Goal: Task Accomplishment & Management: Manage account settings

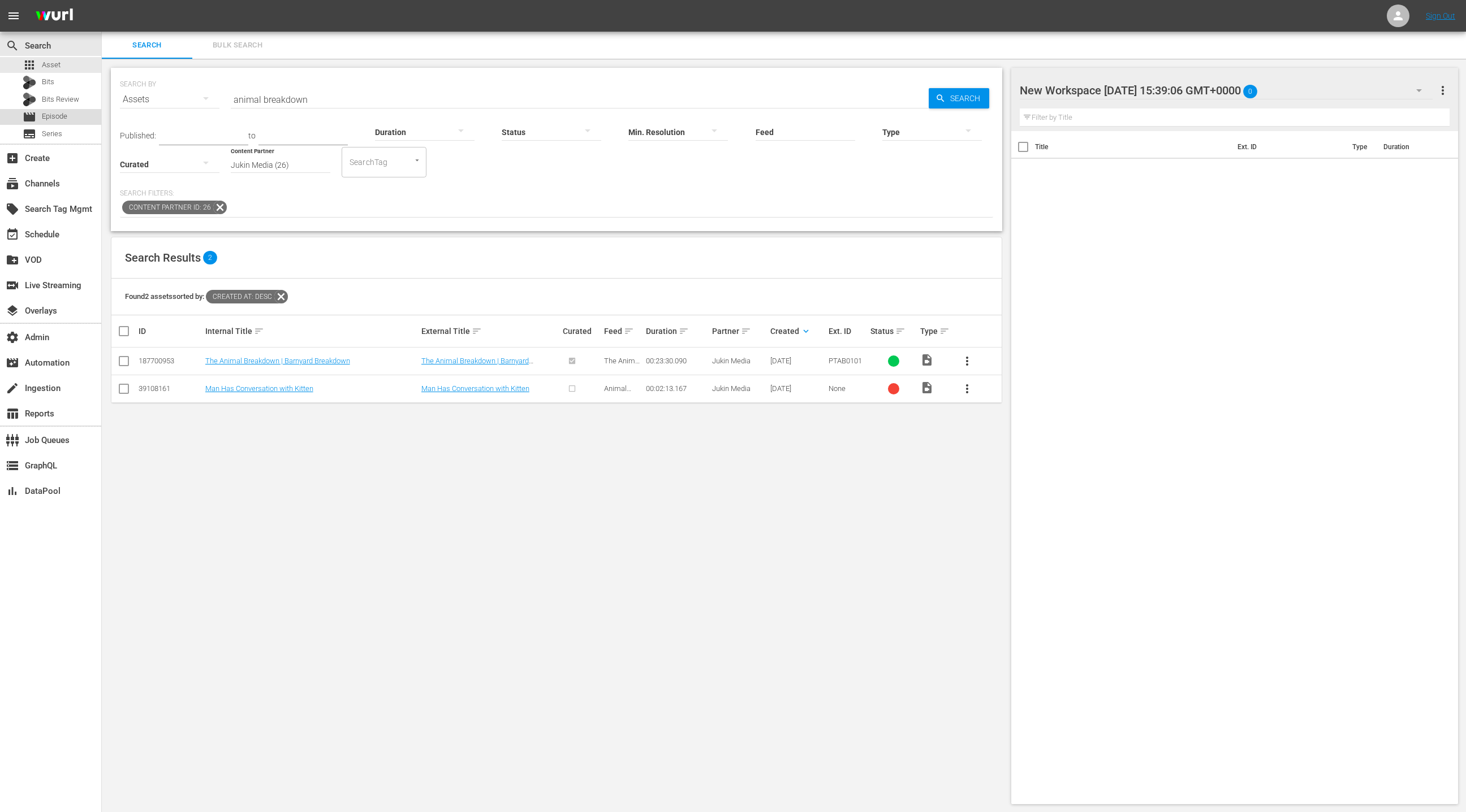
click at [52, 117] on span "Episode" at bounding box center [54, 116] width 25 height 11
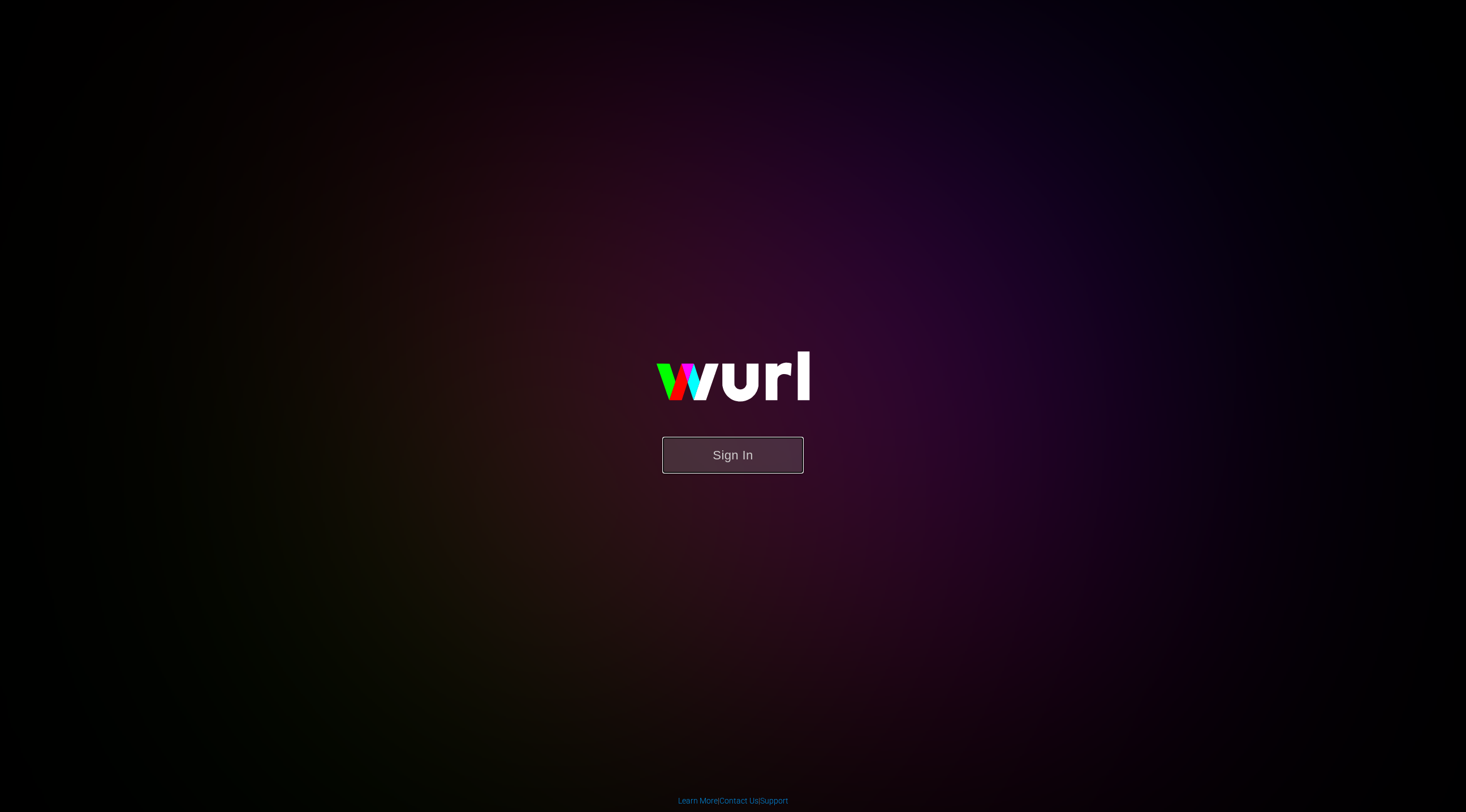
click at [709, 456] on button "Sign In" at bounding box center [733, 455] width 141 height 36
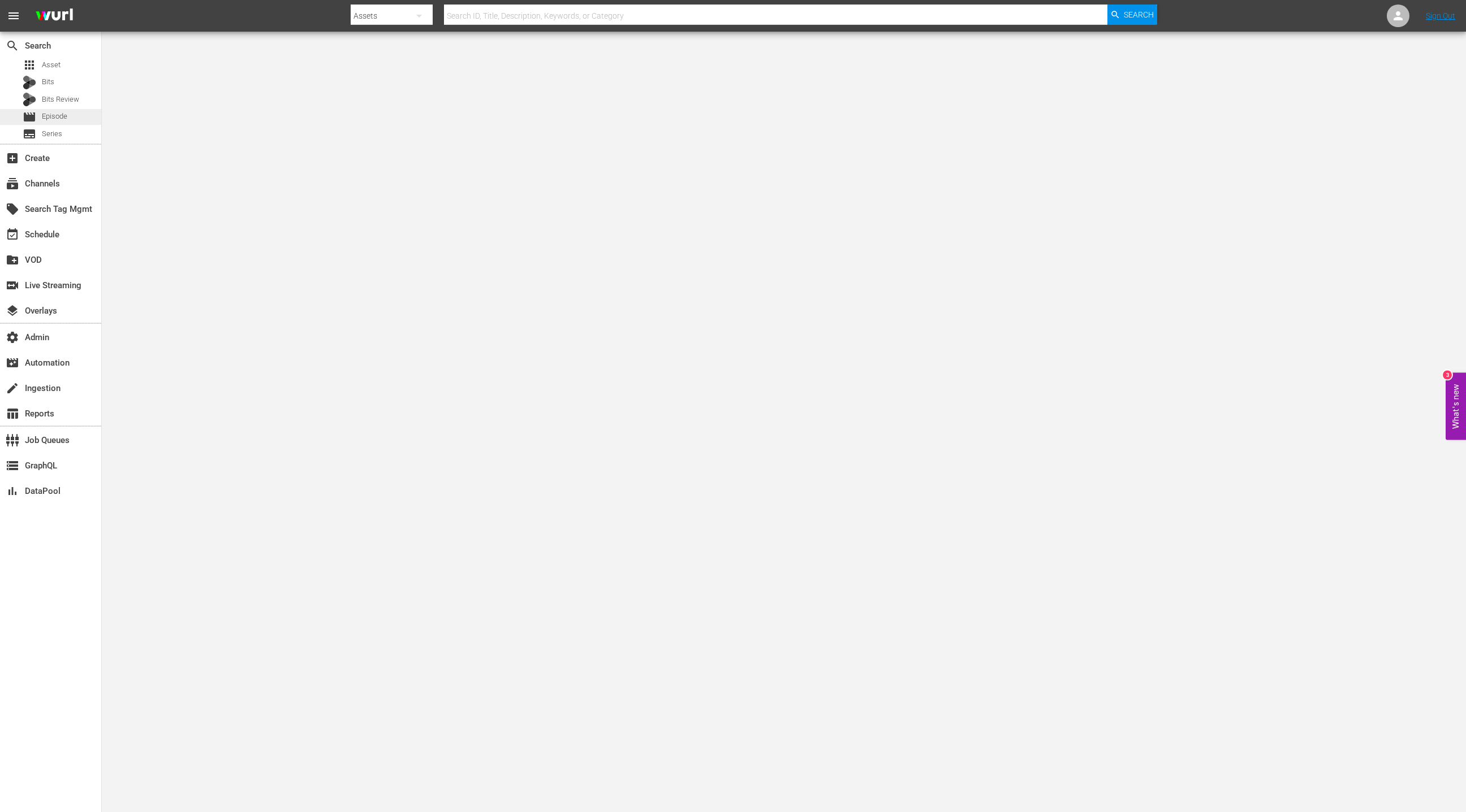
click at [51, 119] on span "Episode" at bounding box center [54, 116] width 25 height 11
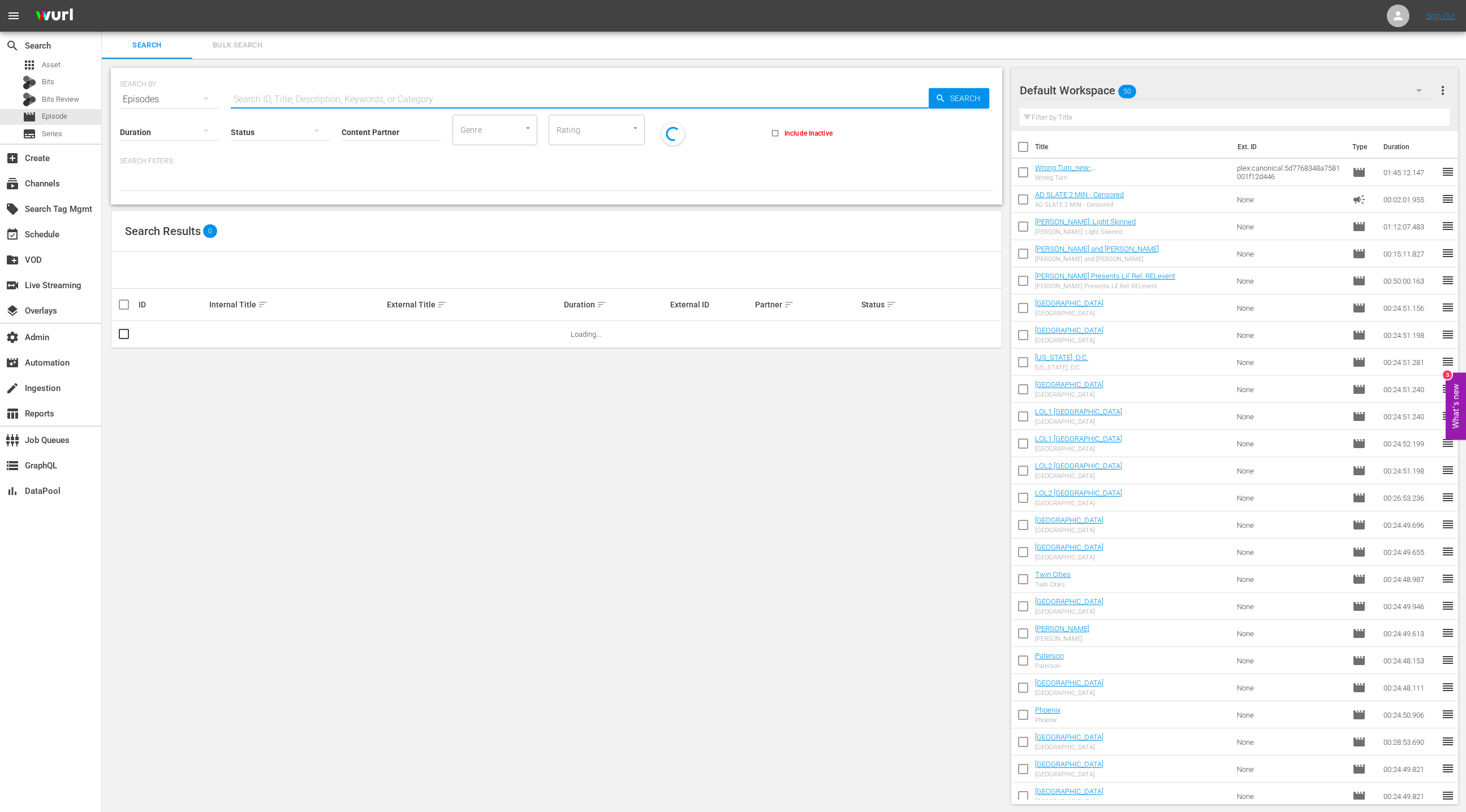
click at [299, 95] on input "text" at bounding box center [579, 99] width 698 height 27
paste input "Best Fails of the Month 809"
click at [337, 97] on input "Best Fails of the Month 809" at bounding box center [579, 99] width 698 height 27
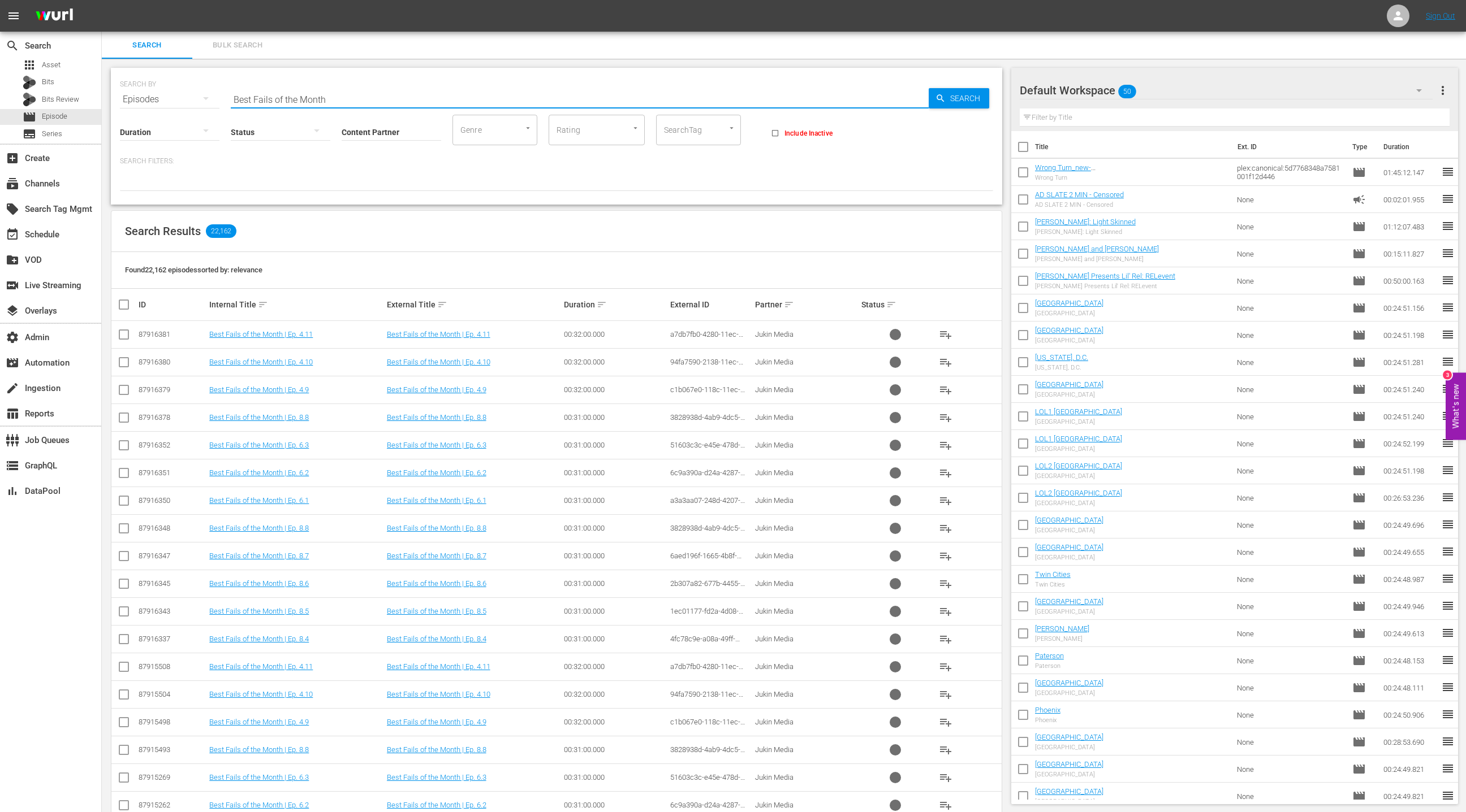
type input "best fails of the month"
click at [366, 134] on input "Content Partner" at bounding box center [391, 132] width 99 height 41
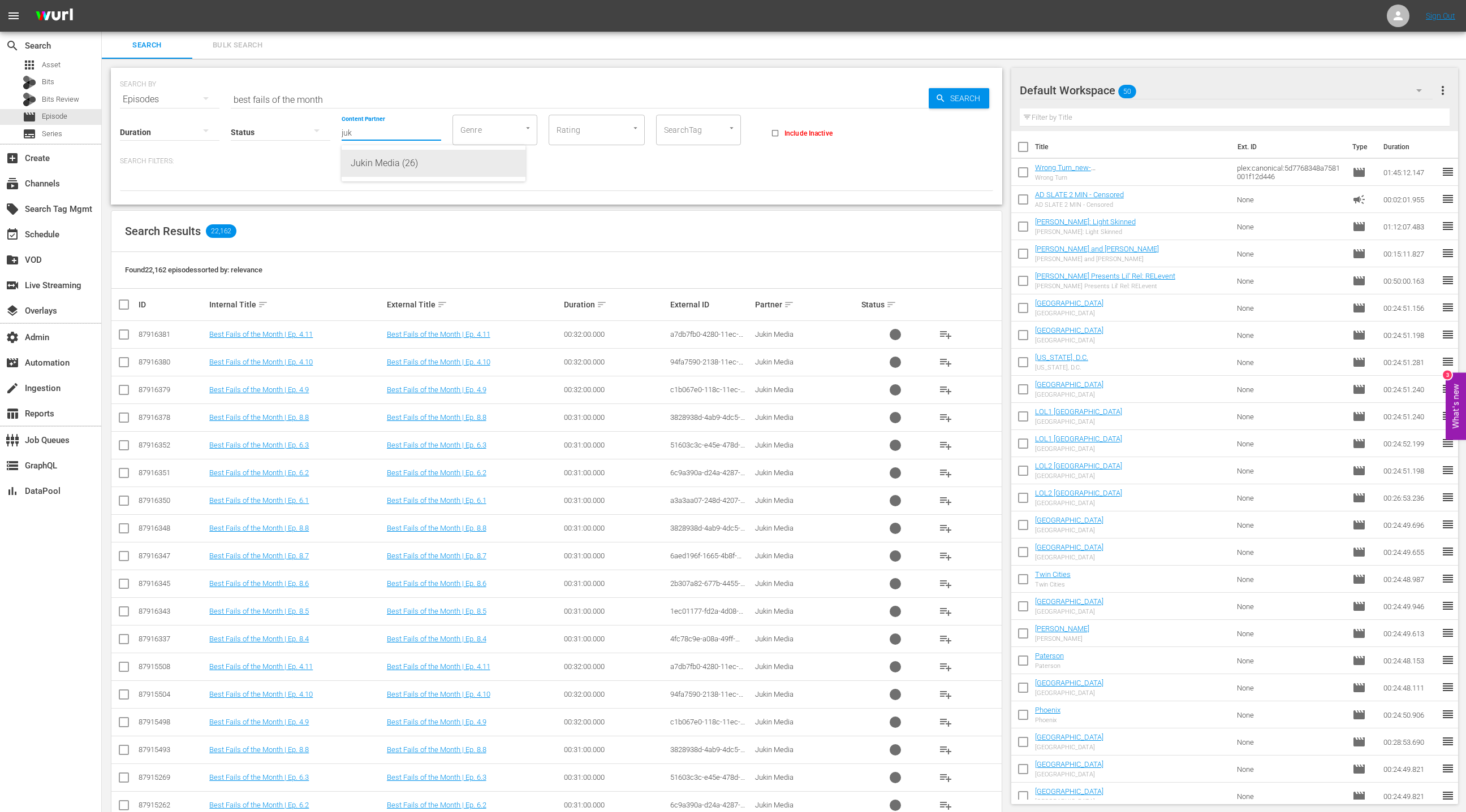
click at [373, 164] on div "Jukin Media (26)" at bounding box center [433, 163] width 166 height 27
type input "Jukin Media (26)"
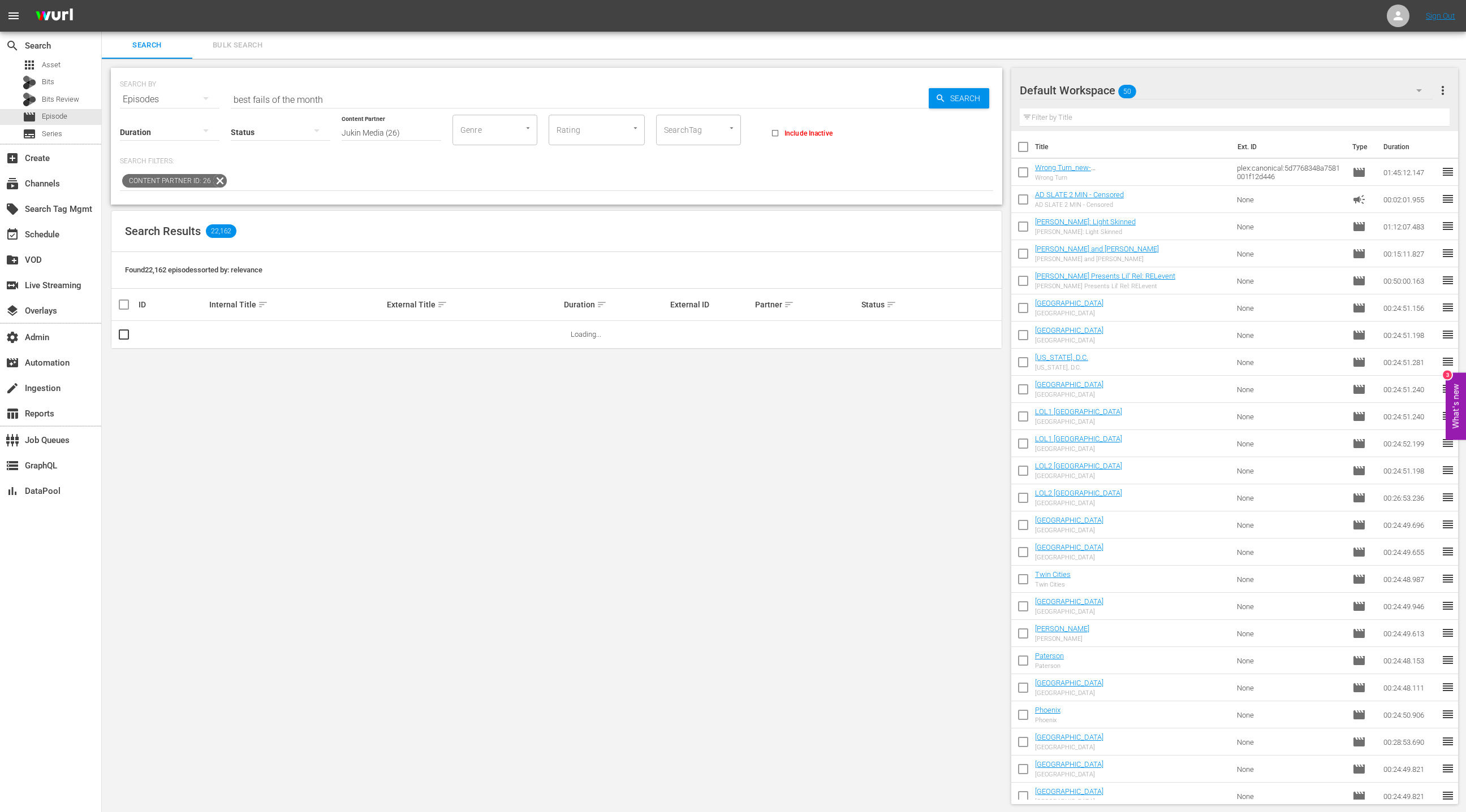
click at [284, 133] on div at bounding box center [280, 131] width 99 height 32
click at [276, 130] on div "Ready to Schedule" at bounding box center [286, 131] width 112 height 18
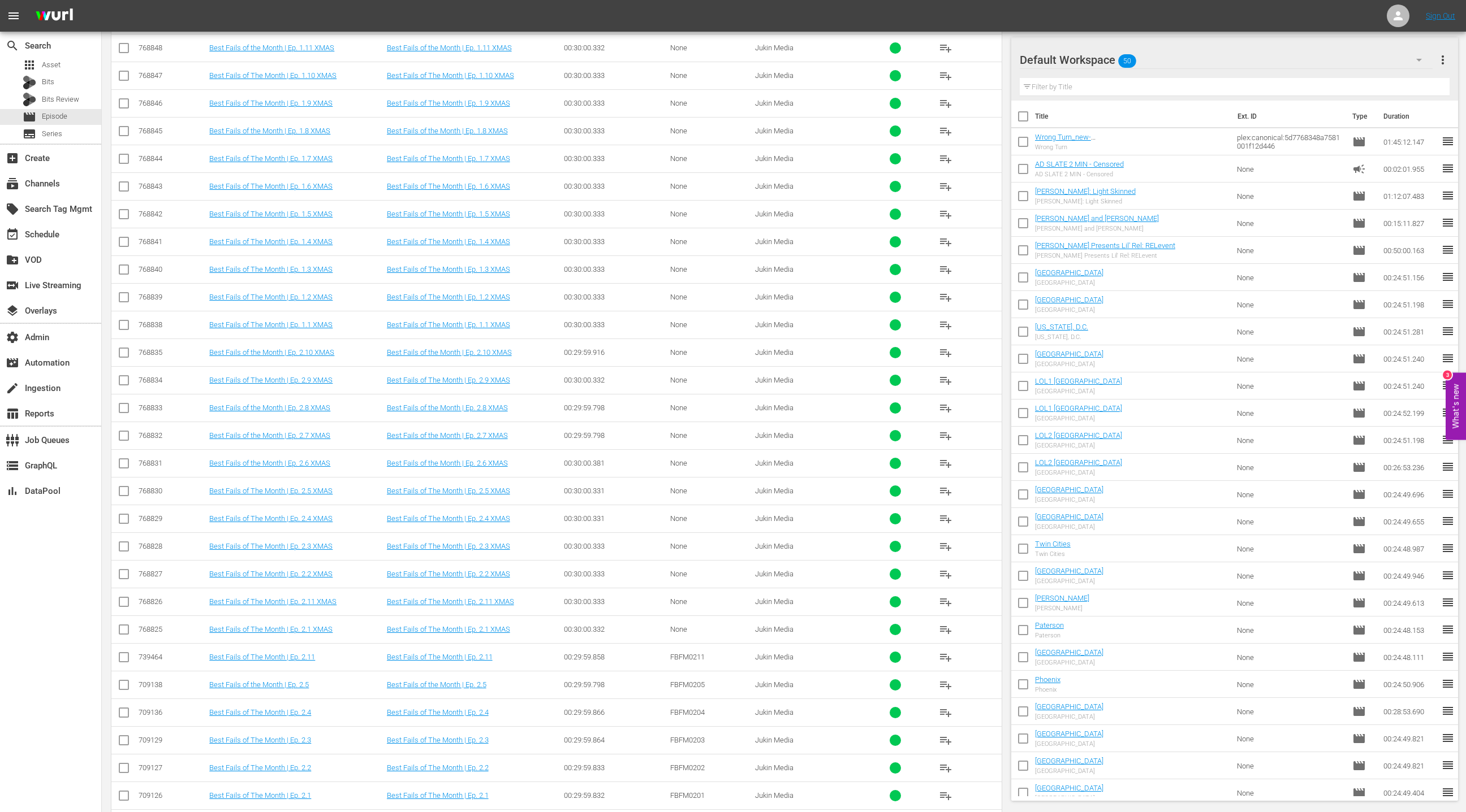
scroll to position [3002, 0]
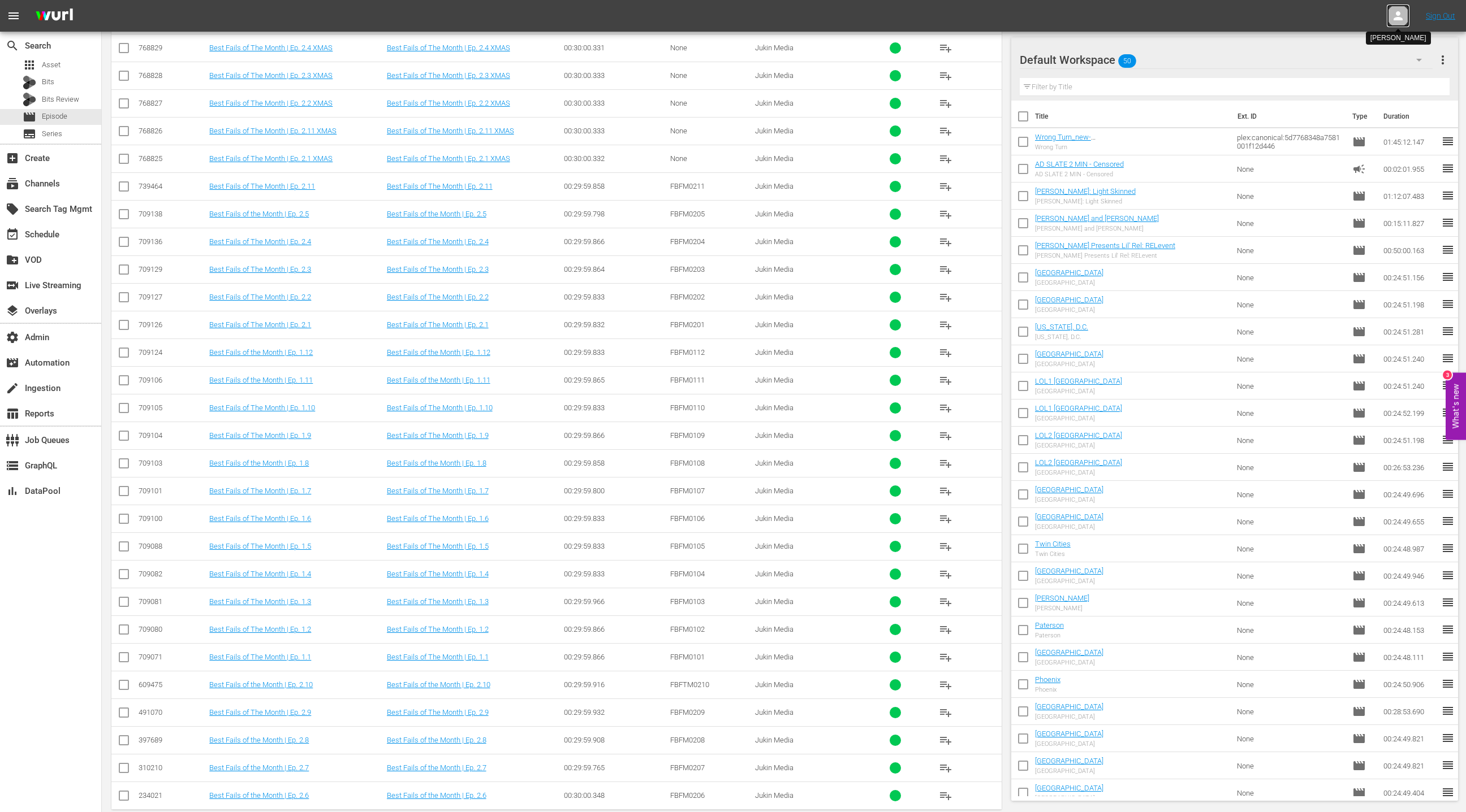
click at [1400, 13] on icon at bounding box center [1398, 16] width 14 height 14
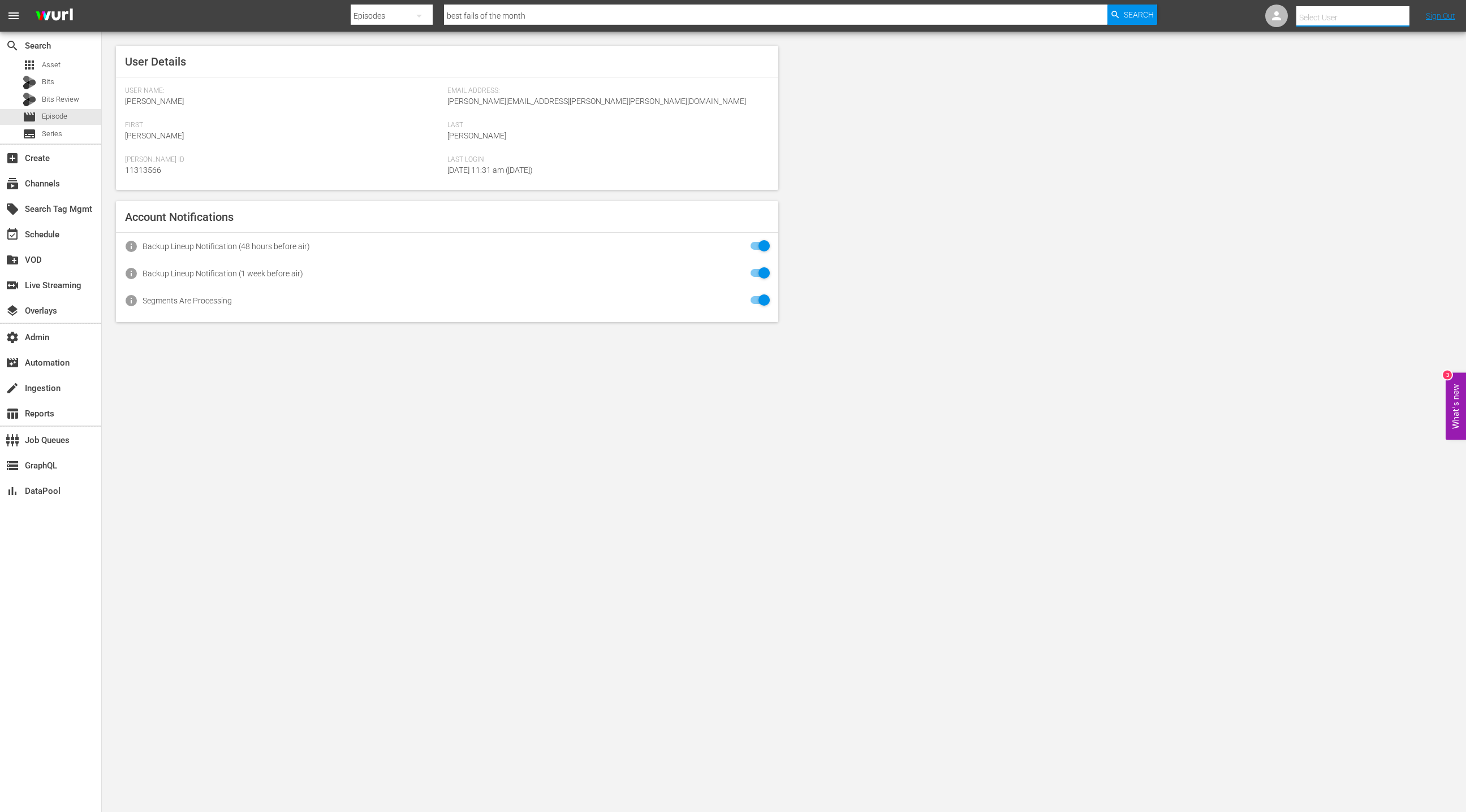
click at [1323, 20] on input "text" at bounding box center [1367, 17] width 144 height 27
click at [1335, 58] on div "FailArmy Jukin <fail_army_jukin@wurl.com>" at bounding box center [1343, 48] width 176 height 27
type input "FailArmy Jukin (11313862)"
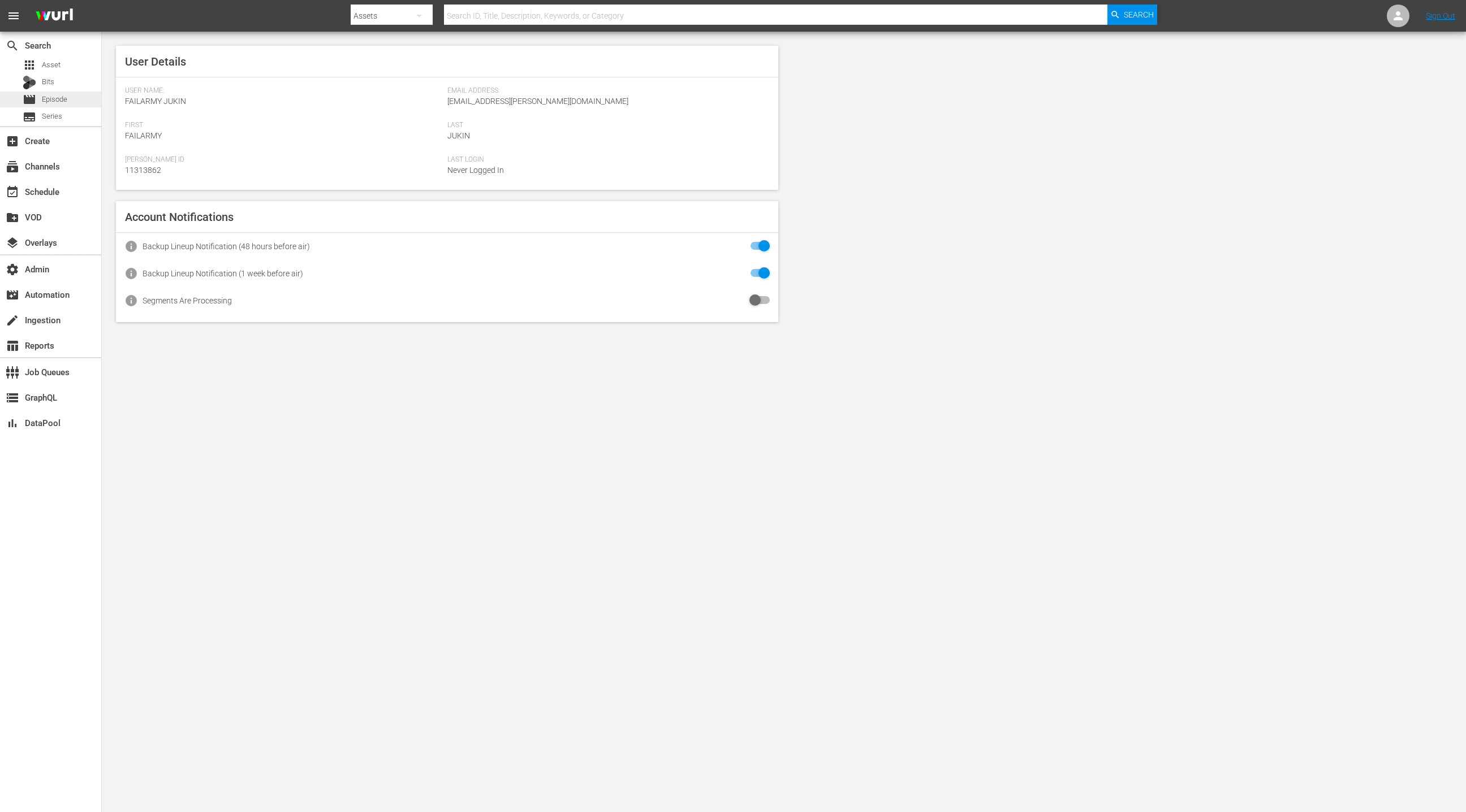
click at [77, 100] on div "movie Episode" at bounding box center [50, 99] width 101 height 16
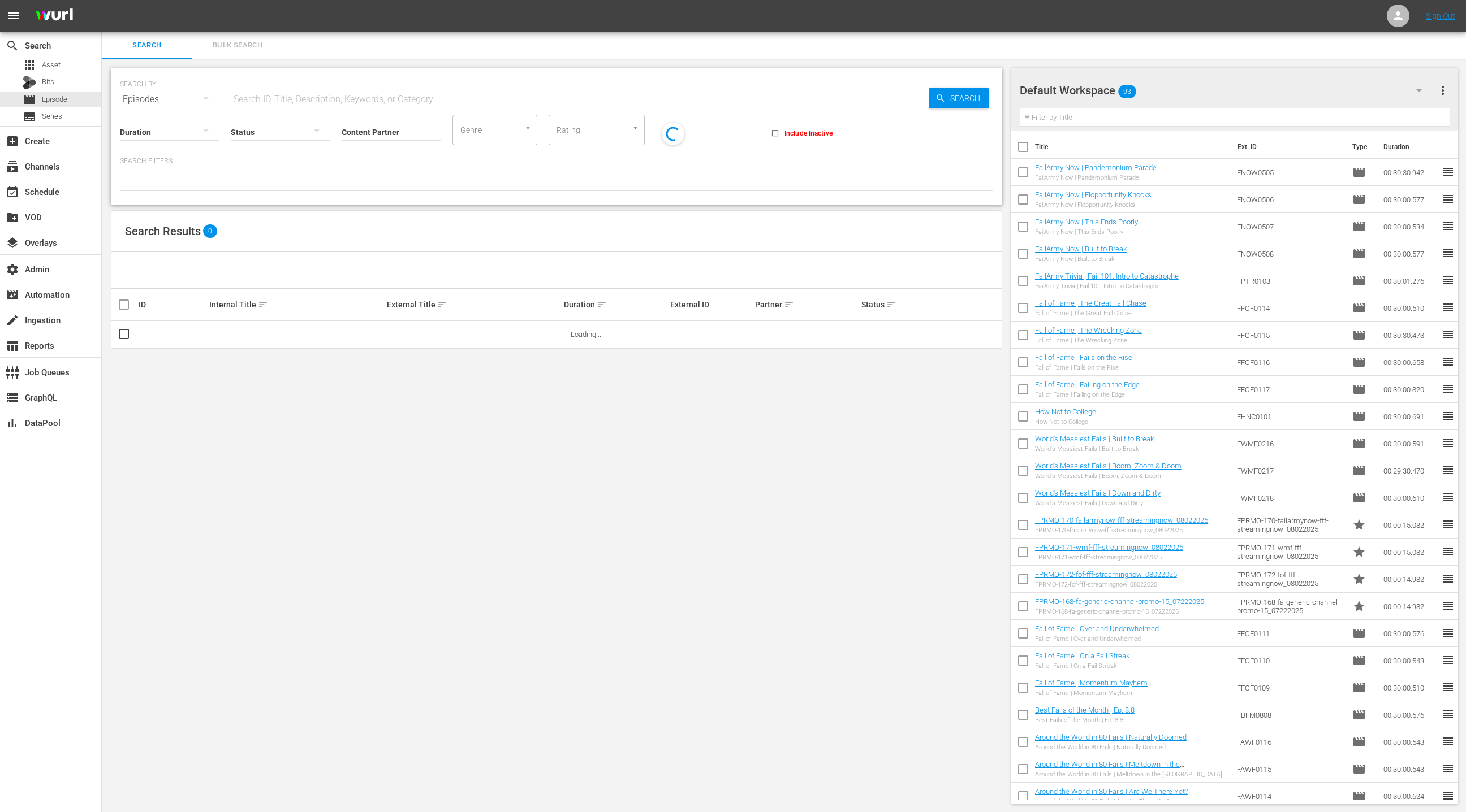
click at [256, 96] on input "text" at bounding box center [579, 99] width 698 height 27
paste input "Best Fails of the Month 809"
click at [342, 99] on input "Best Fails of the Month 809" at bounding box center [579, 99] width 698 height 27
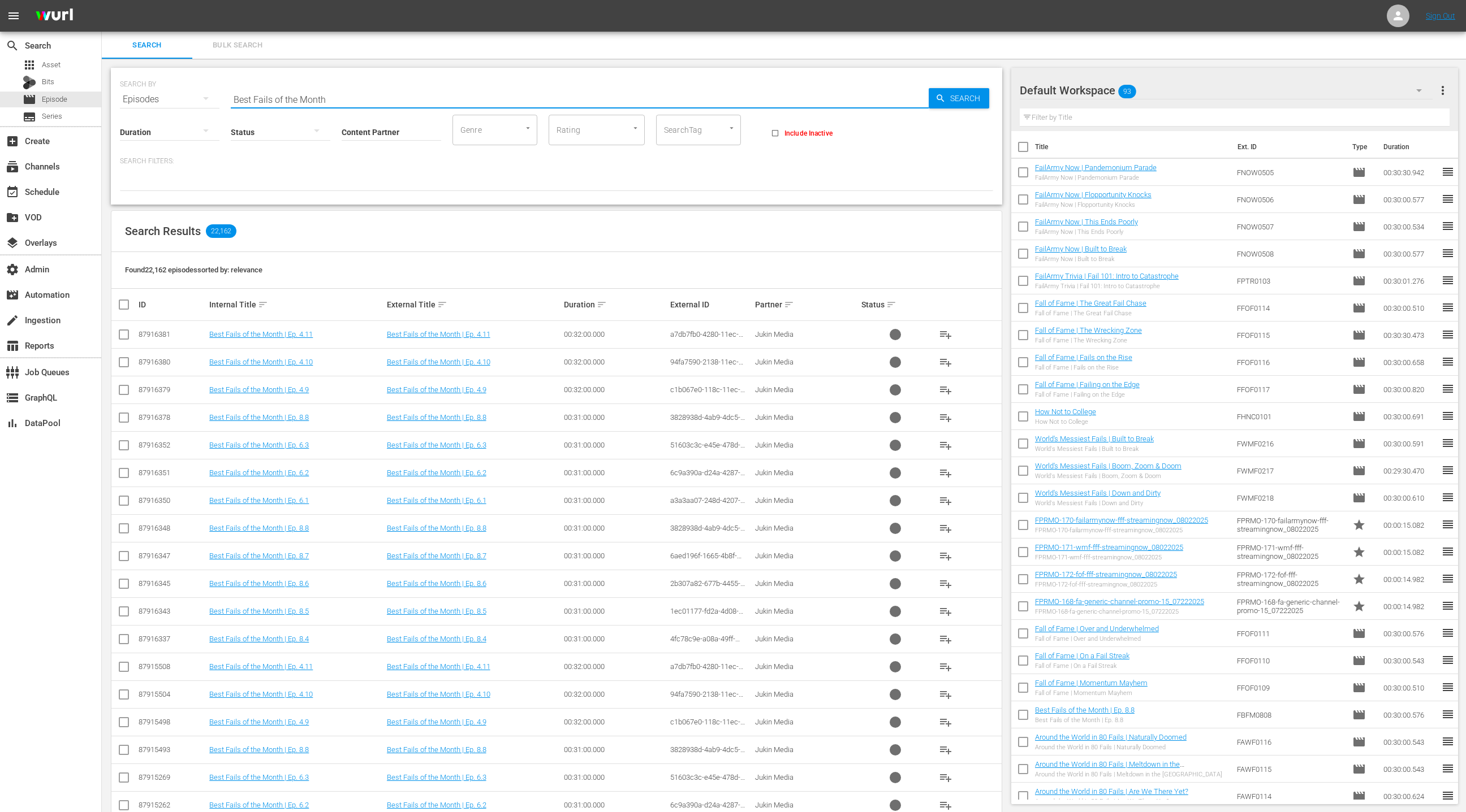
type input "Best Fails of the Month"
click at [73, 67] on div "apps Asset" at bounding box center [50, 65] width 101 height 16
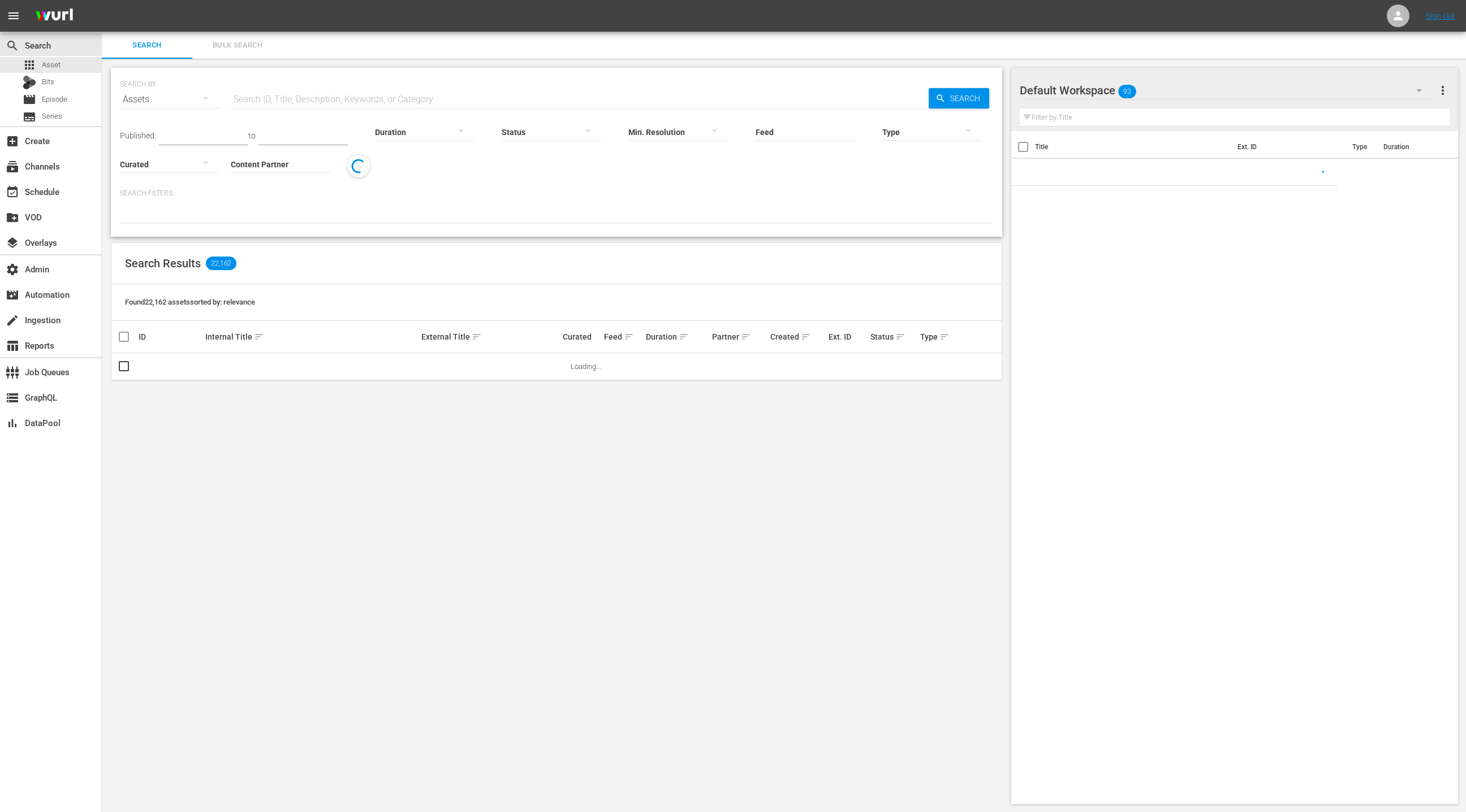
click at [253, 93] on input "text" at bounding box center [579, 99] width 698 height 27
paste input "FBFM0809"
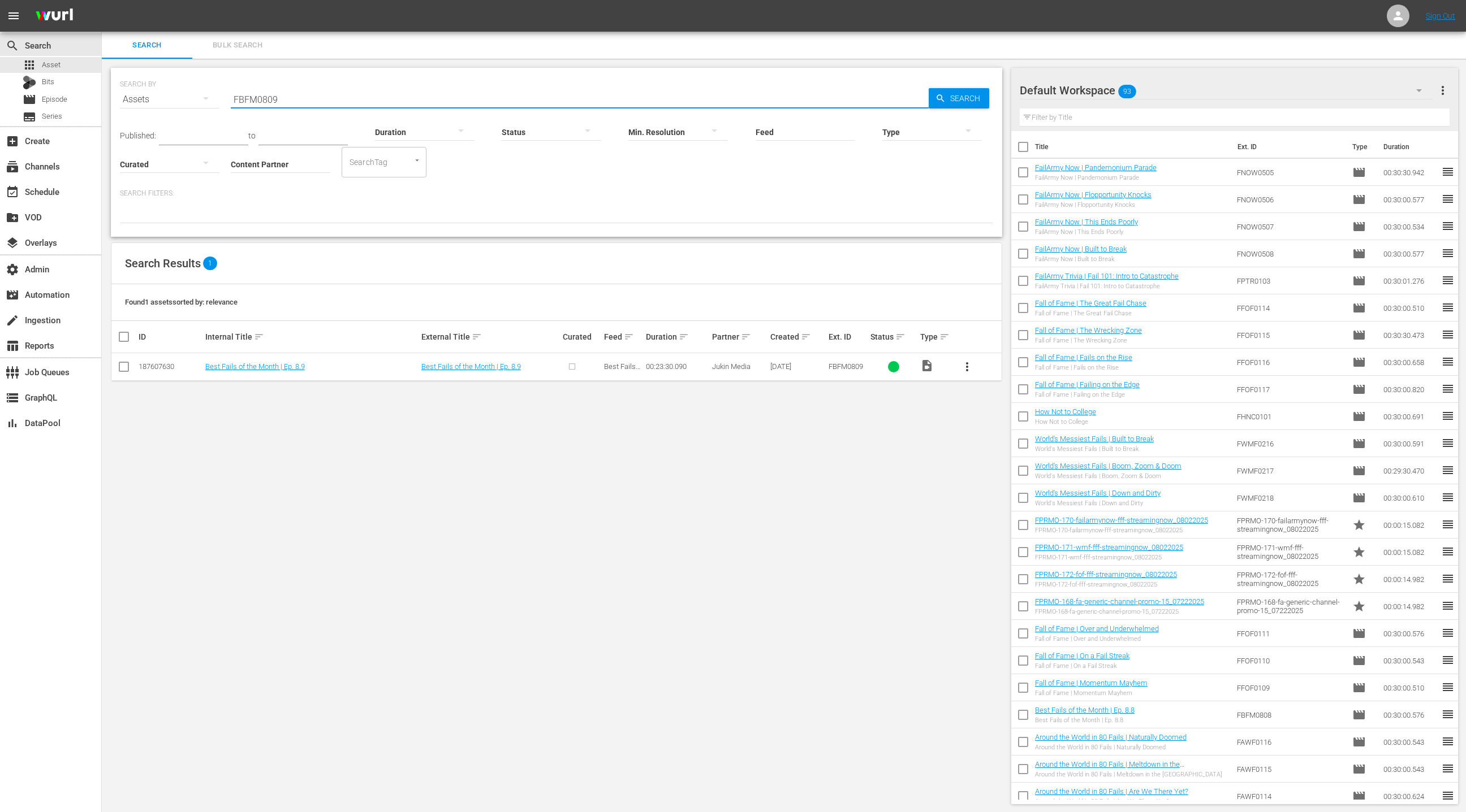
type input "FBFM0809"
click at [125, 368] on input "checkbox" at bounding box center [124, 369] width 14 height 14
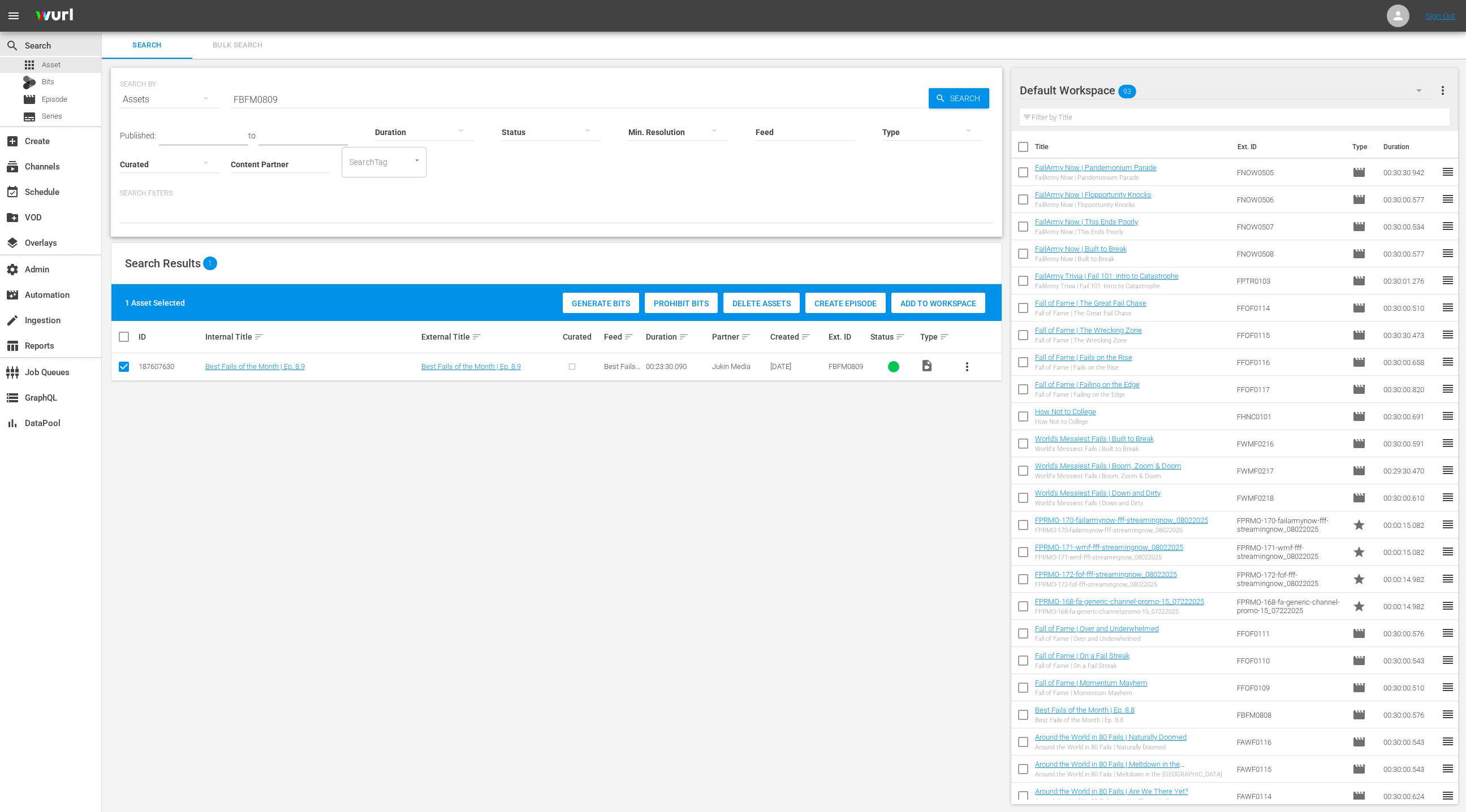
click at [842, 304] on span "Create Episode" at bounding box center [845, 304] width 80 height 9
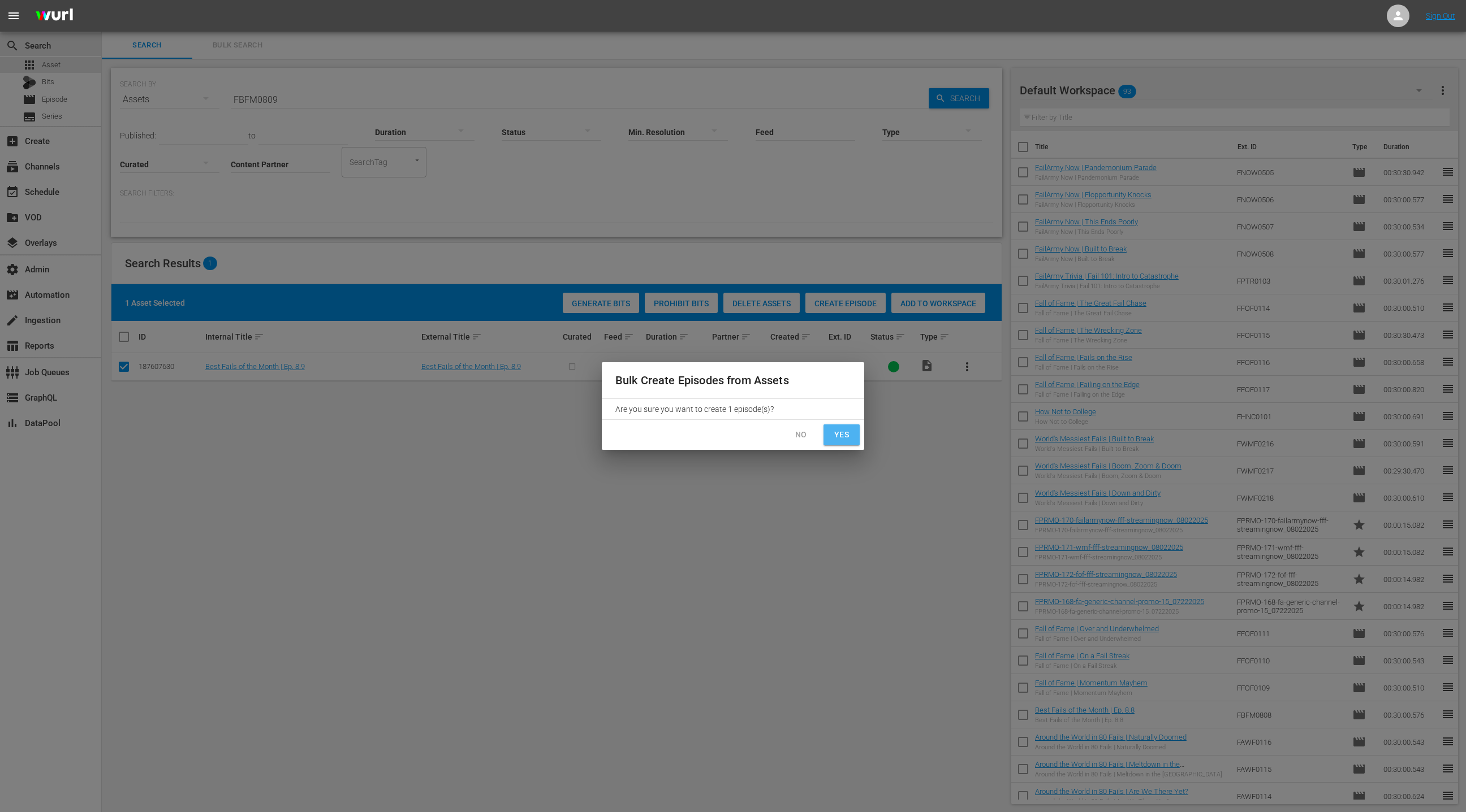
click at [843, 438] on span "Yes" at bounding box center [841, 435] width 18 height 14
checkbox input "false"
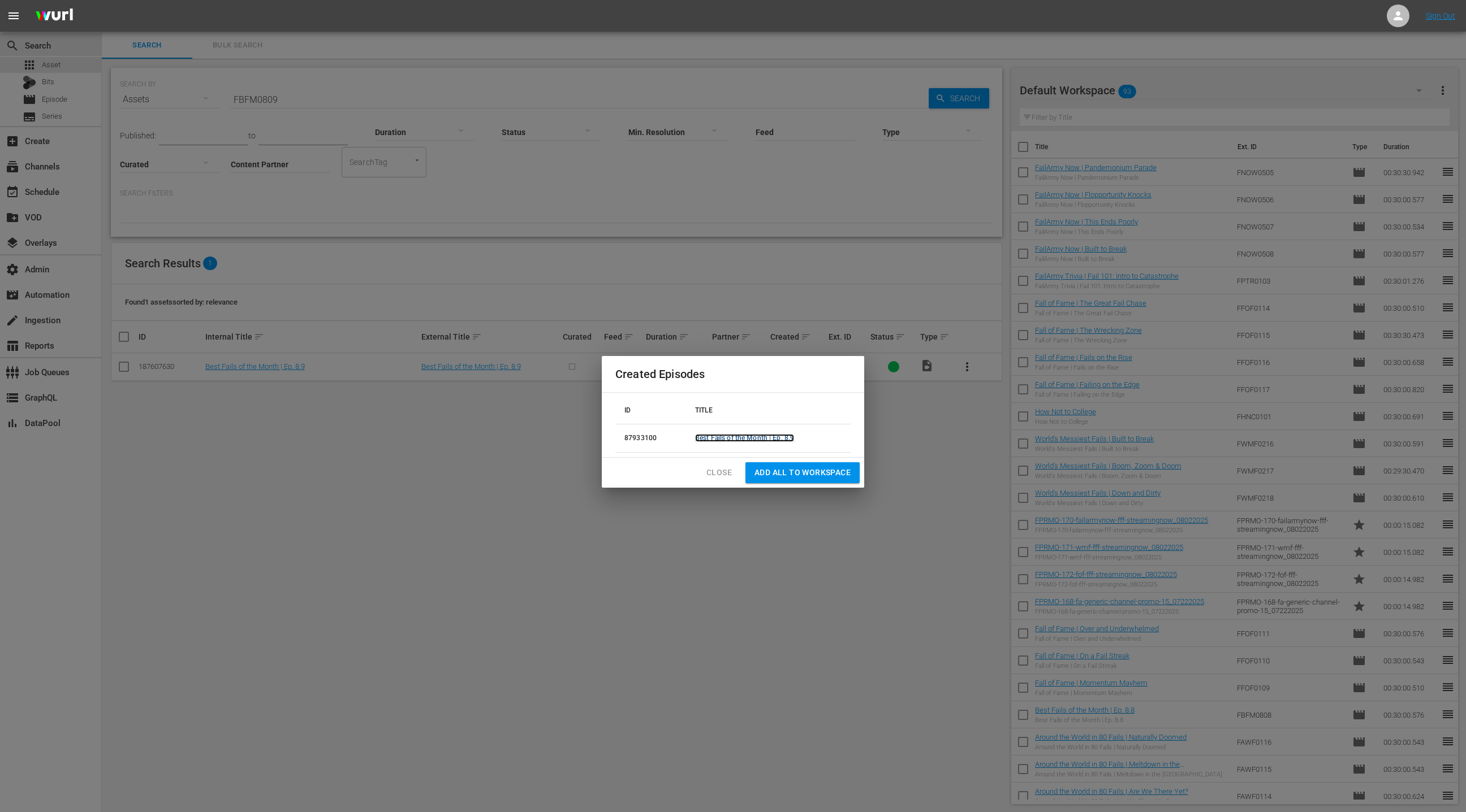
click at [723, 438] on link "Best Fails of the Month | Ep. 8.9" at bounding box center [744, 438] width 99 height 8
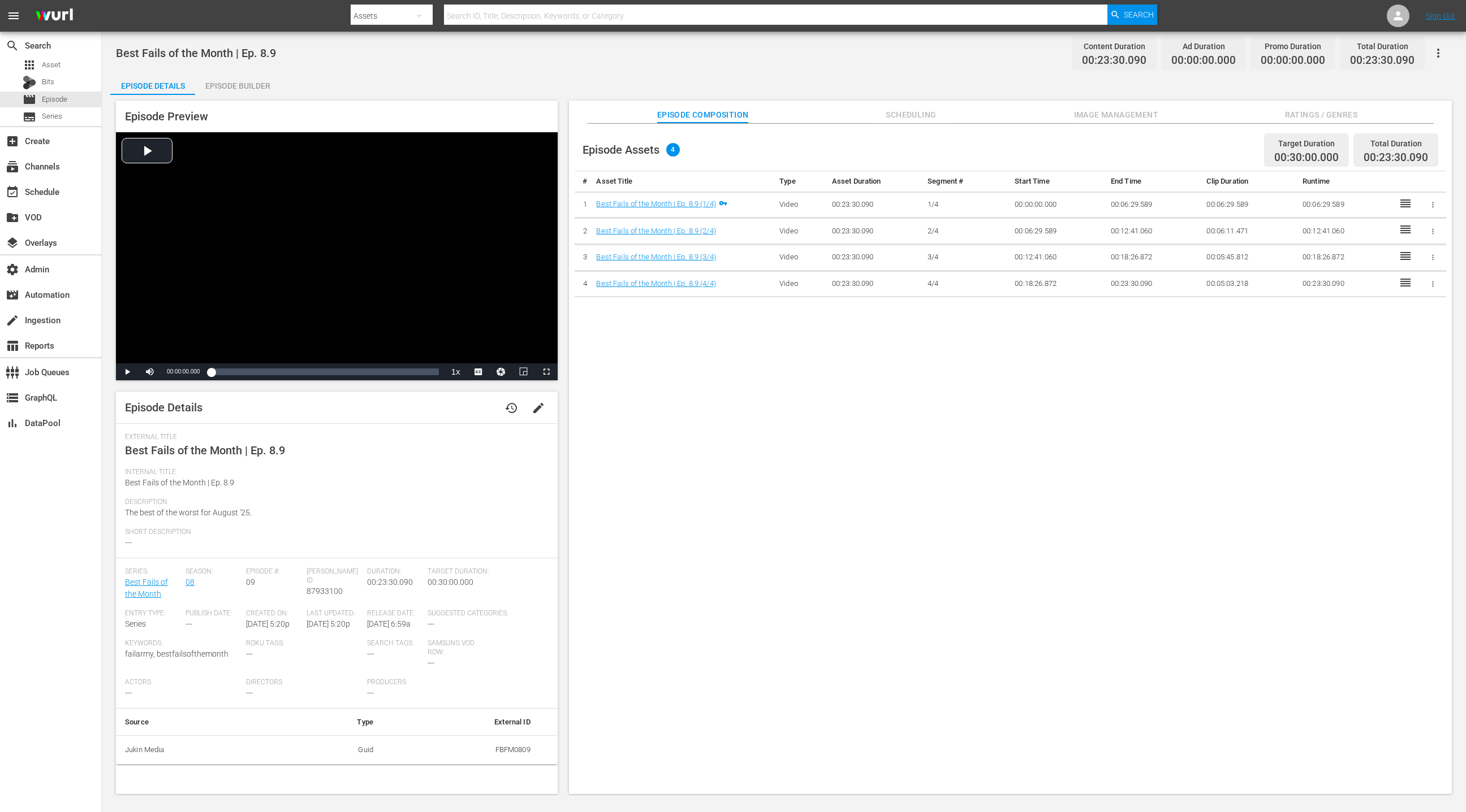
click at [247, 86] on div "Episode Builder" at bounding box center [238, 86] width 85 height 27
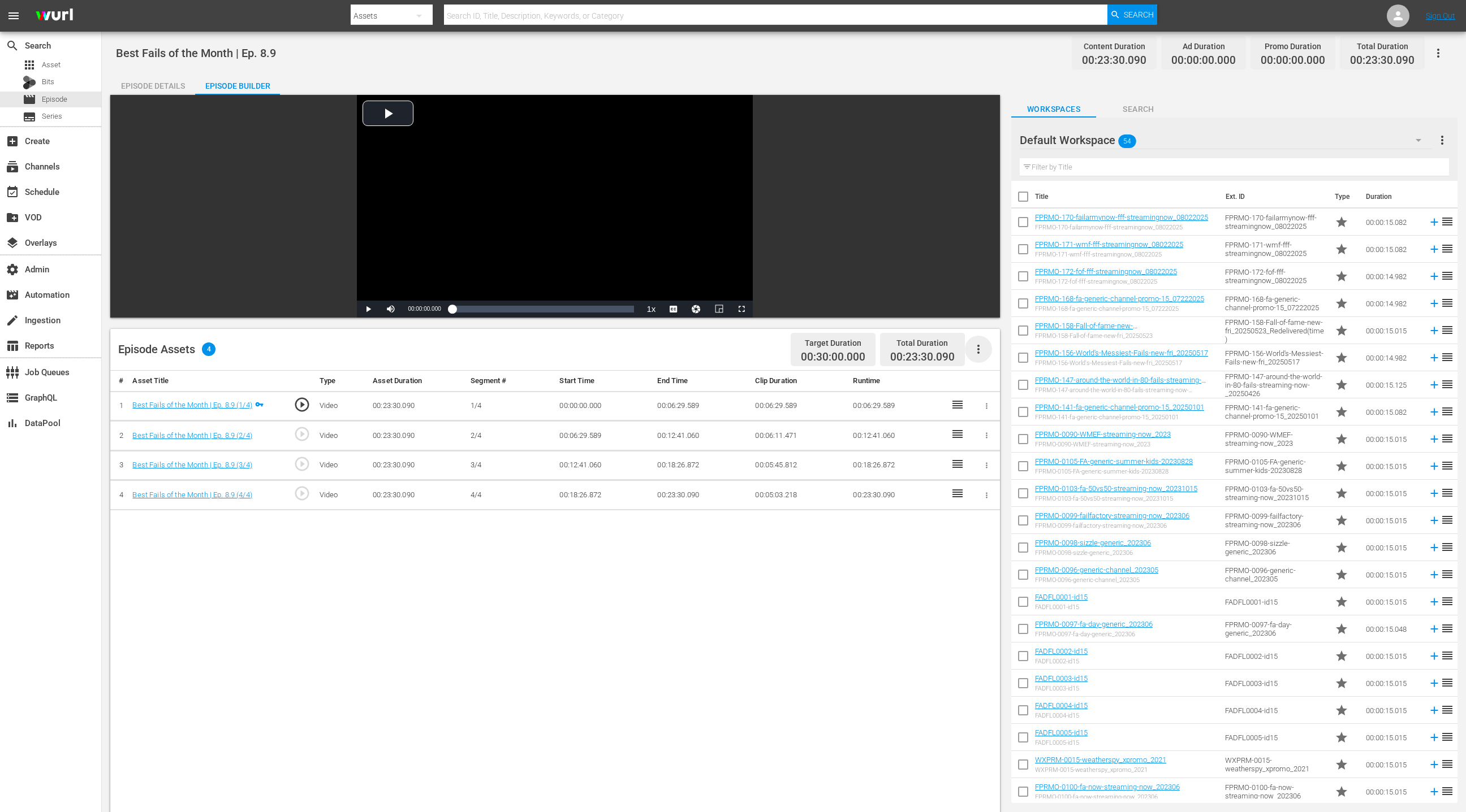
click at [981, 348] on icon "button" at bounding box center [978, 349] width 14 height 14
click at [991, 350] on div "Fill with Ads" at bounding box center [1012, 354] width 77 height 27
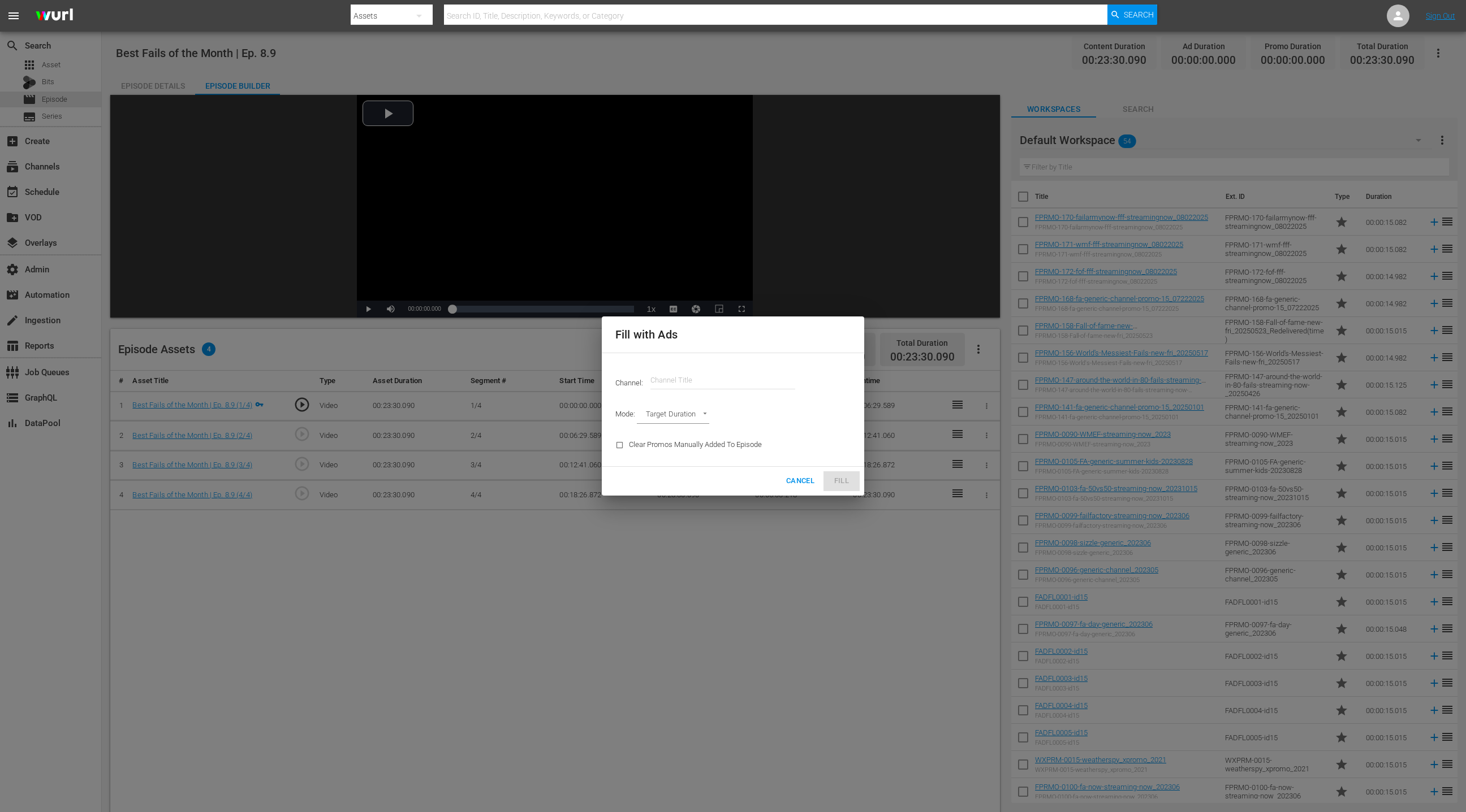
click at [729, 381] on input "text" at bounding box center [722, 380] width 144 height 27
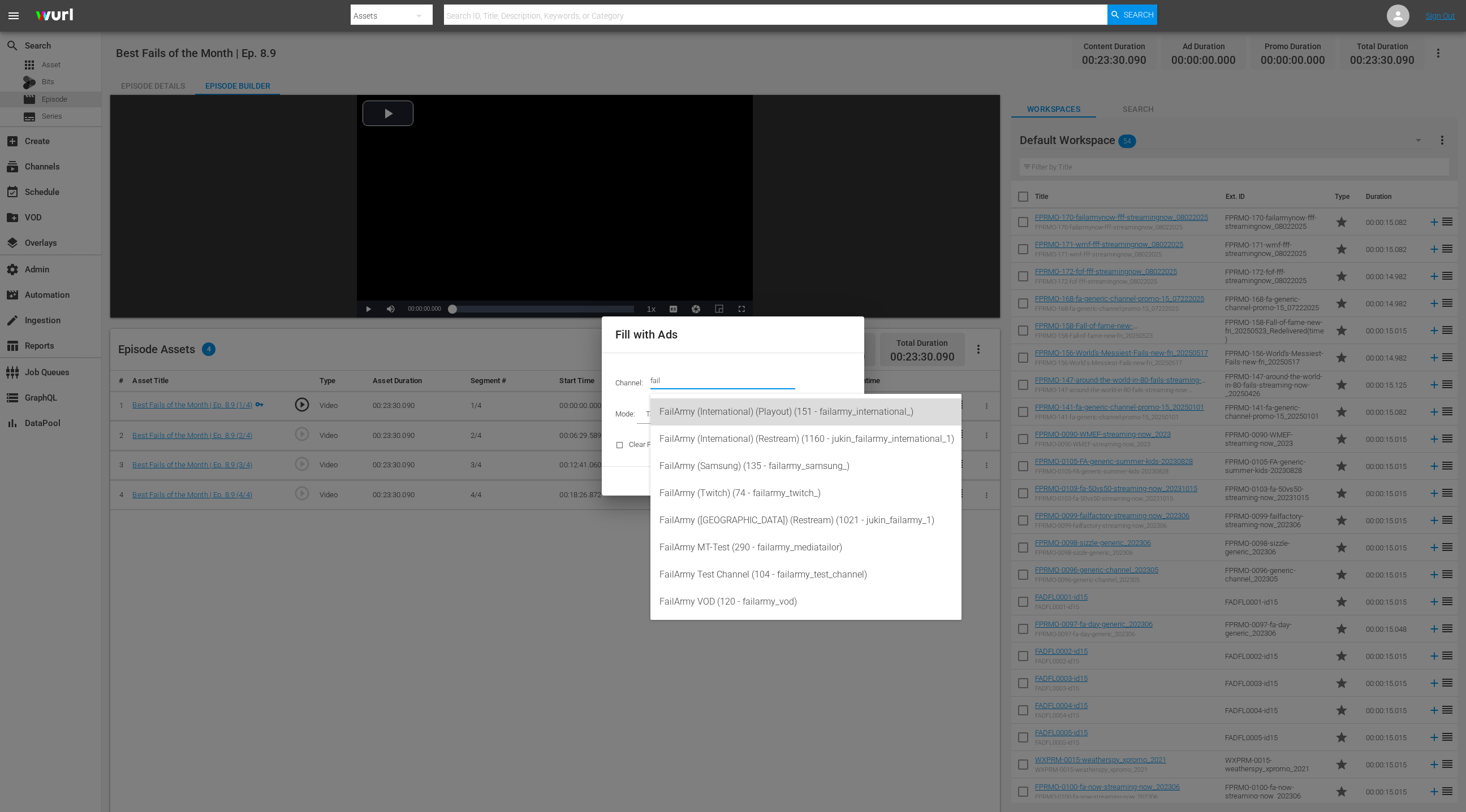
click at [789, 410] on div "FailArmy (International) (Playout) (151 - failarmy_international_)" at bounding box center [805, 412] width 293 height 27
type input "FailArmy (International) (Playout) (151)"
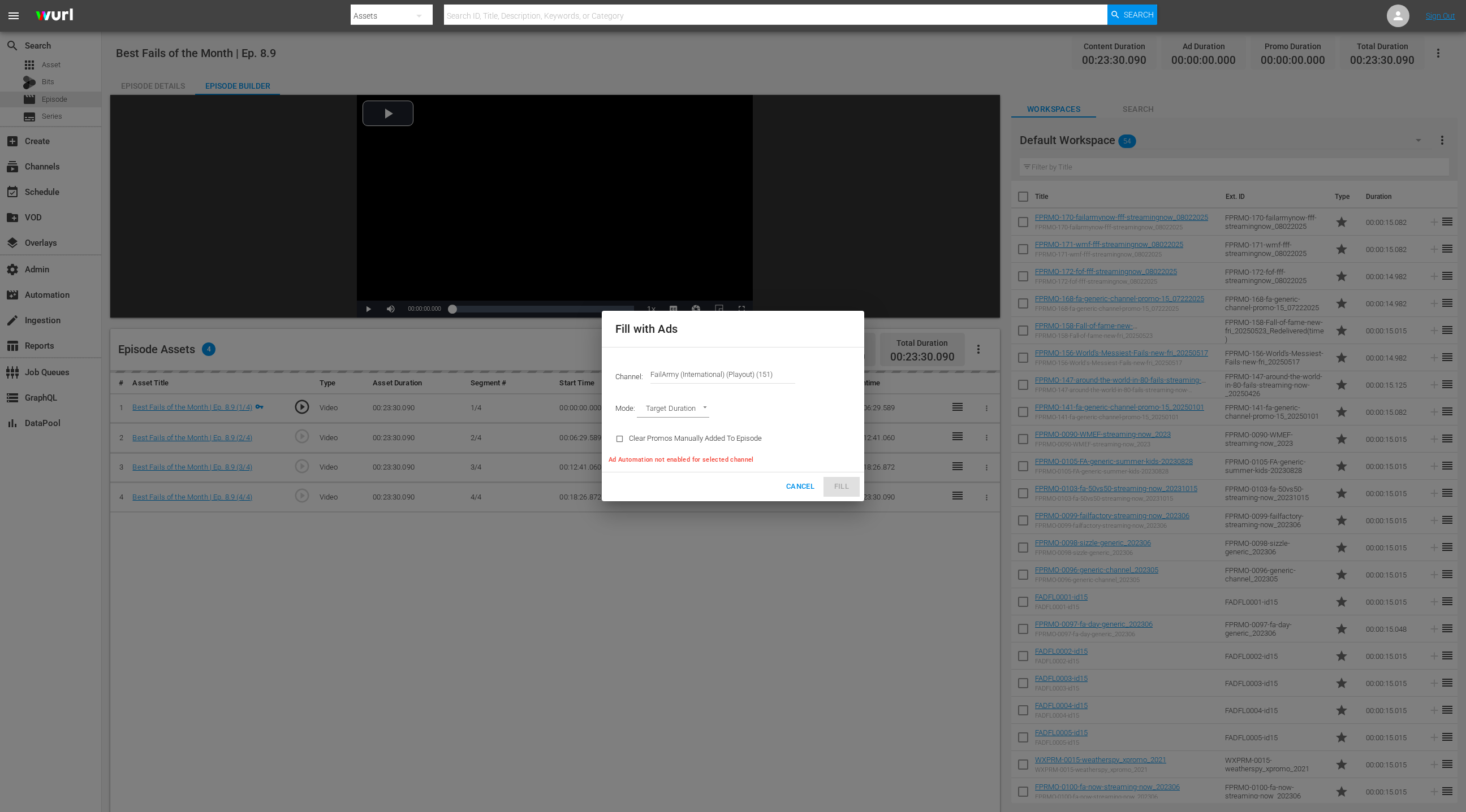
type input "AD_BREAK_DURATION"
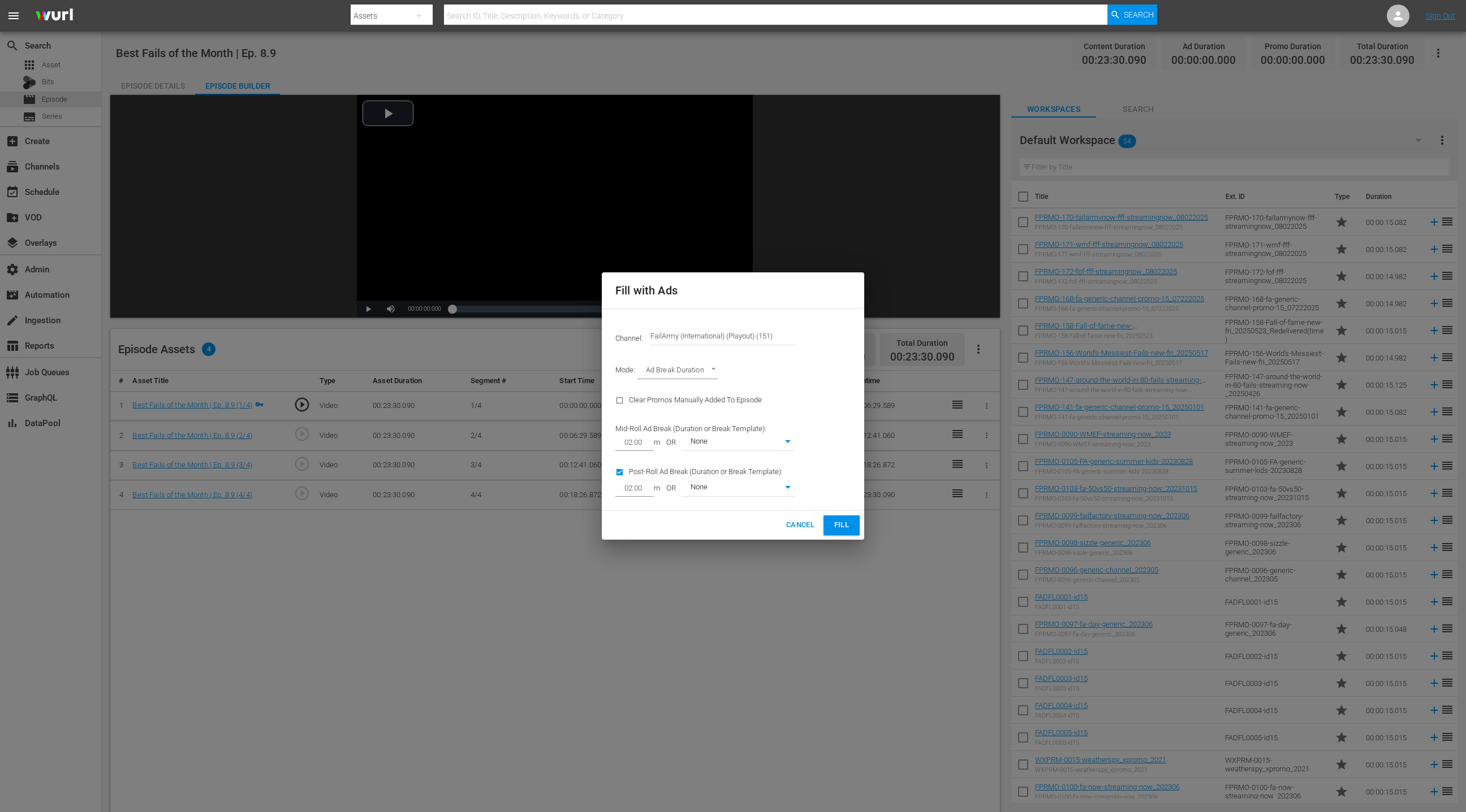
click at [832, 520] on span "Fill" at bounding box center [841, 525] width 18 height 13
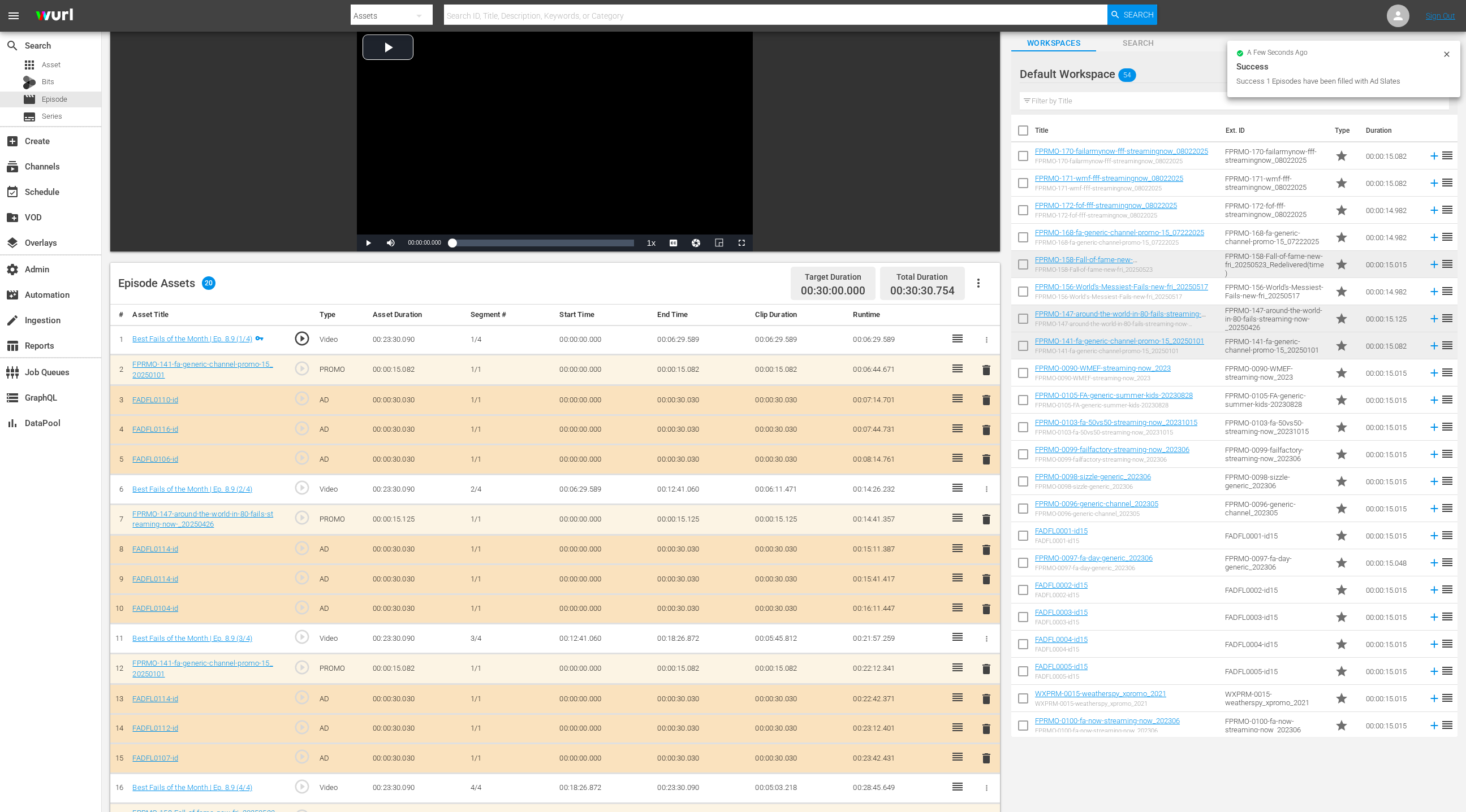
scroll to position [225, 0]
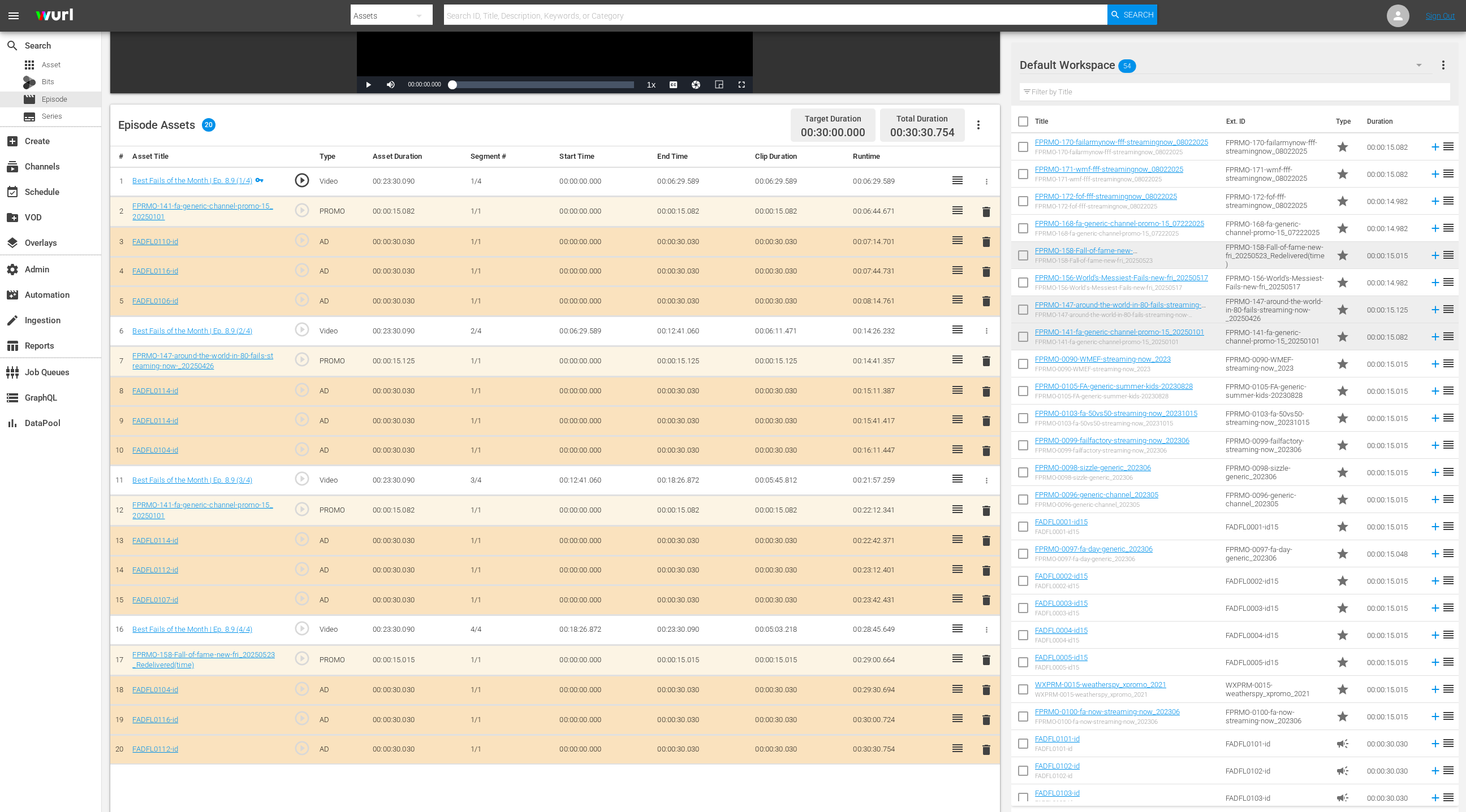
click at [988, 387] on span "delete" at bounding box center [986, 392] width 14 height 14
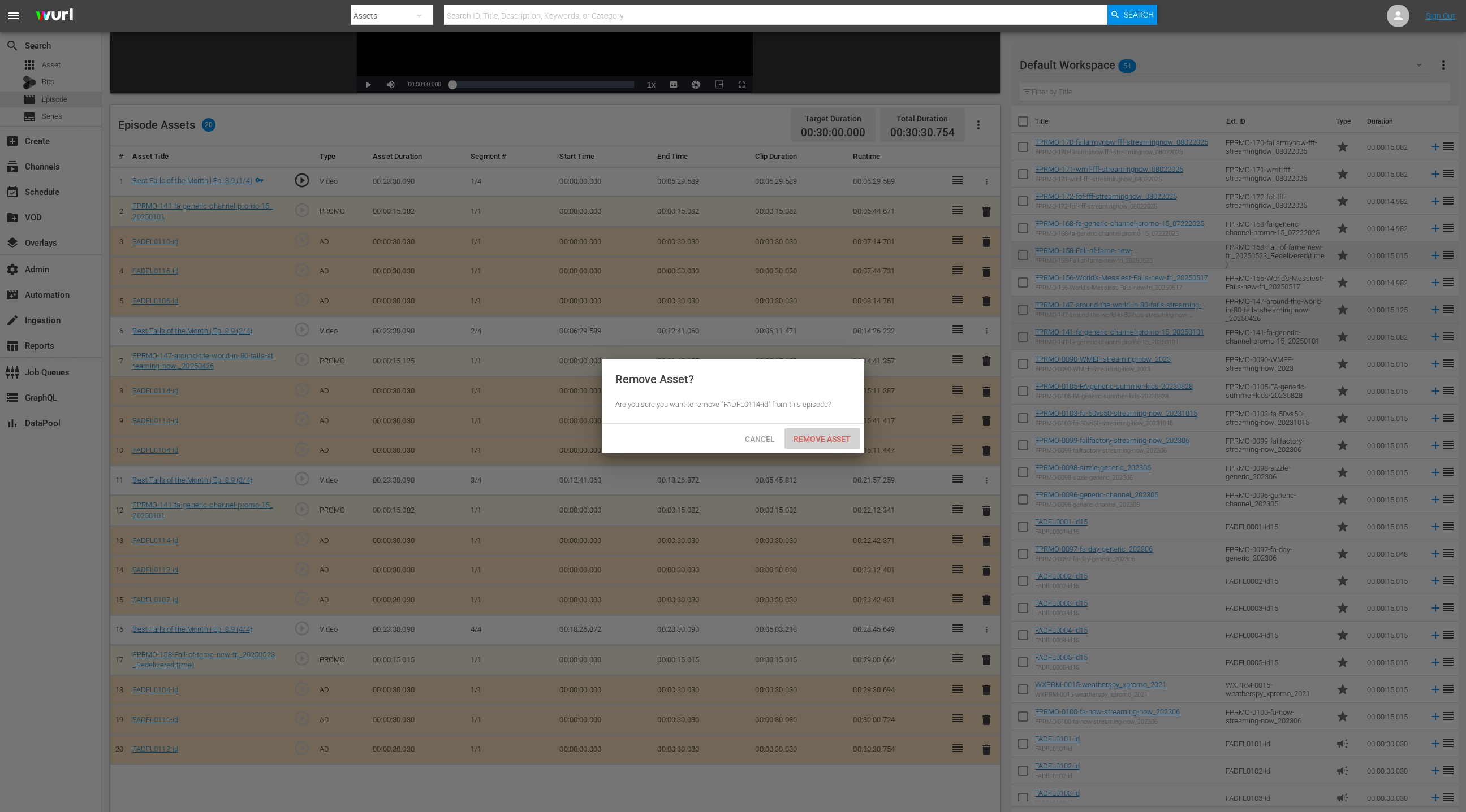
click at [836, 442] on span "Remove Asset" at bounding box center [822, 439] width 75 height 9
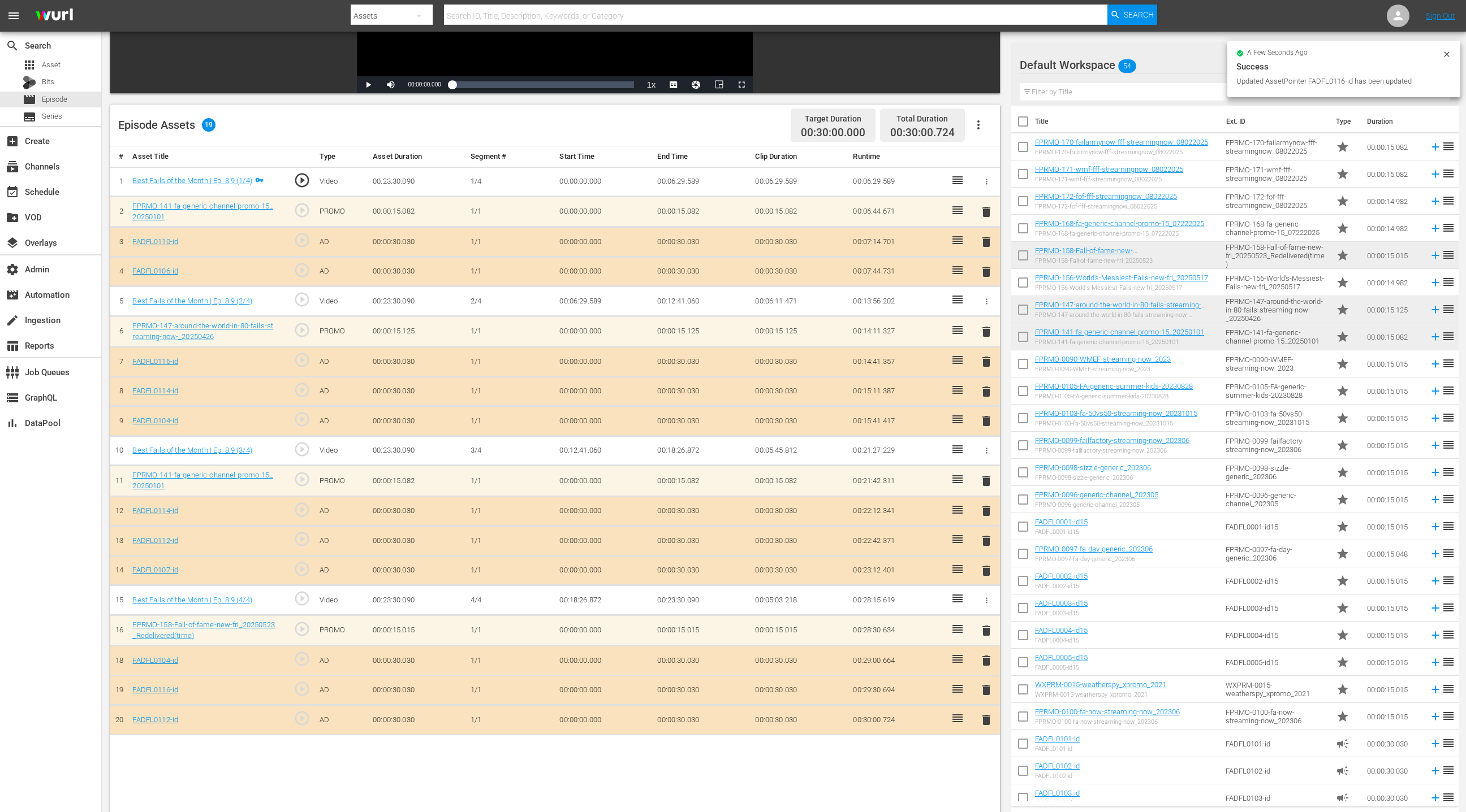
scroll to position [294, 0]
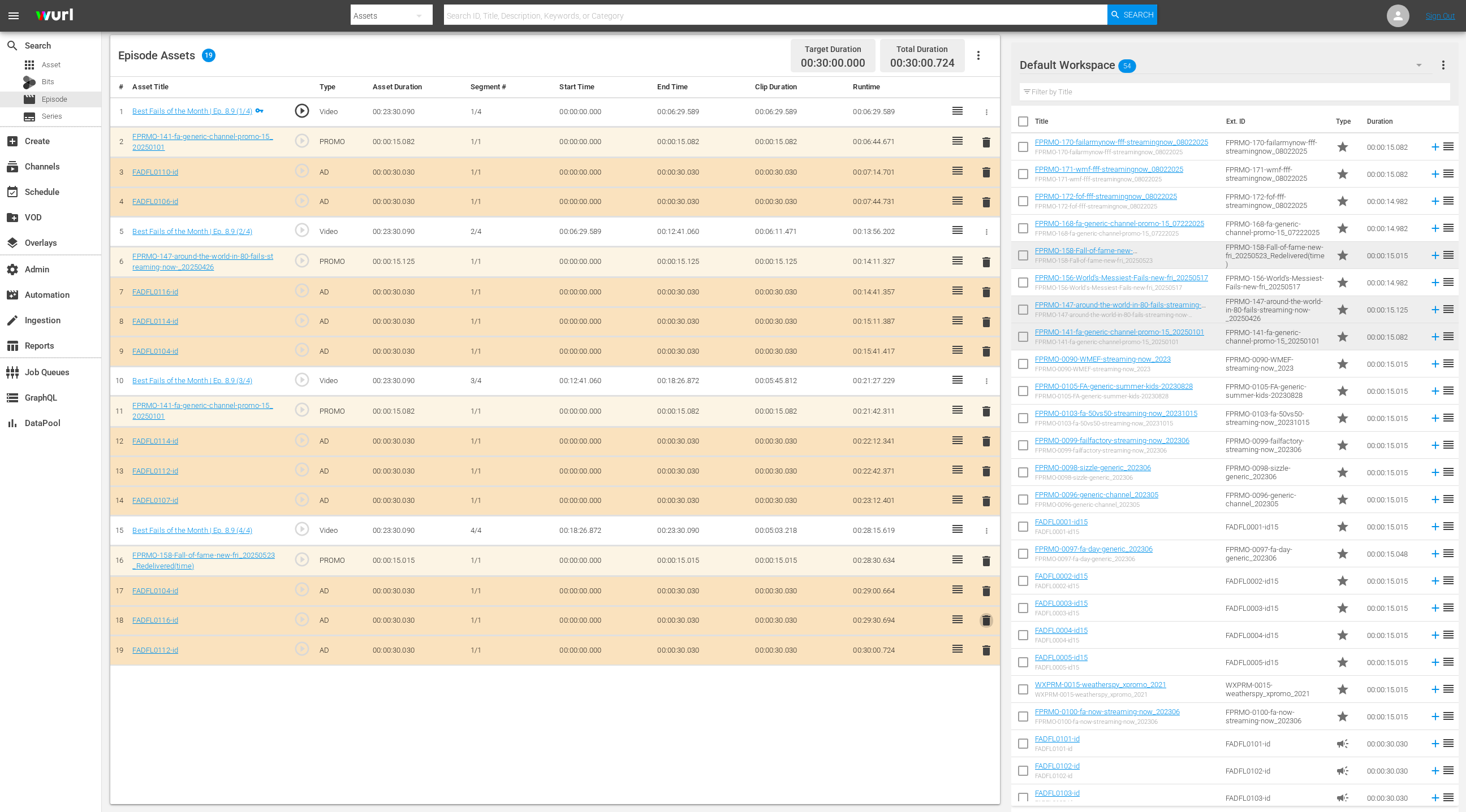
click at [989, 614] on span "delete" at bounding box center [986, 621] width 14 height 14
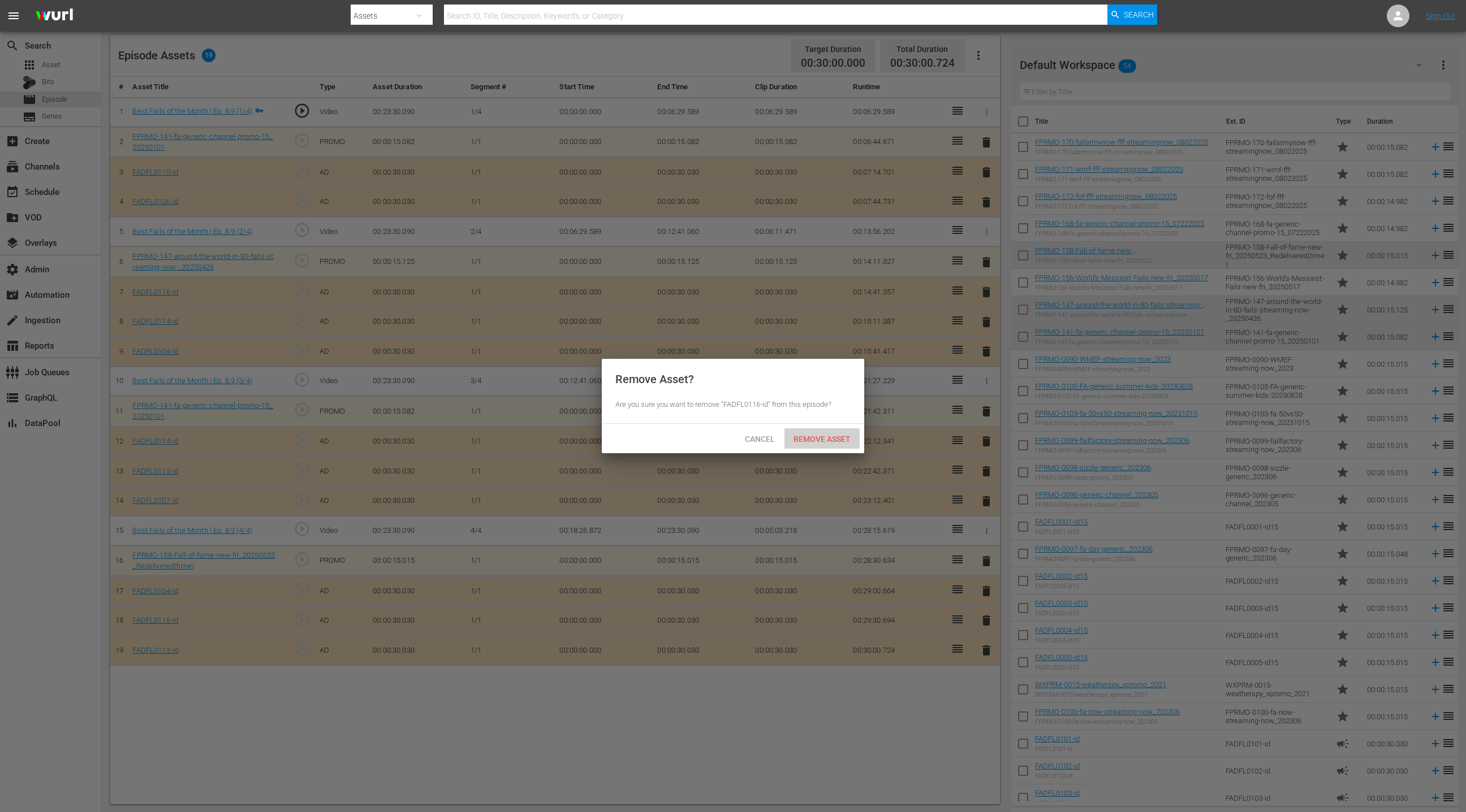
click at [820, 438] on span "Remove Asset" at bounding box center [822, 439] width 75 height 9
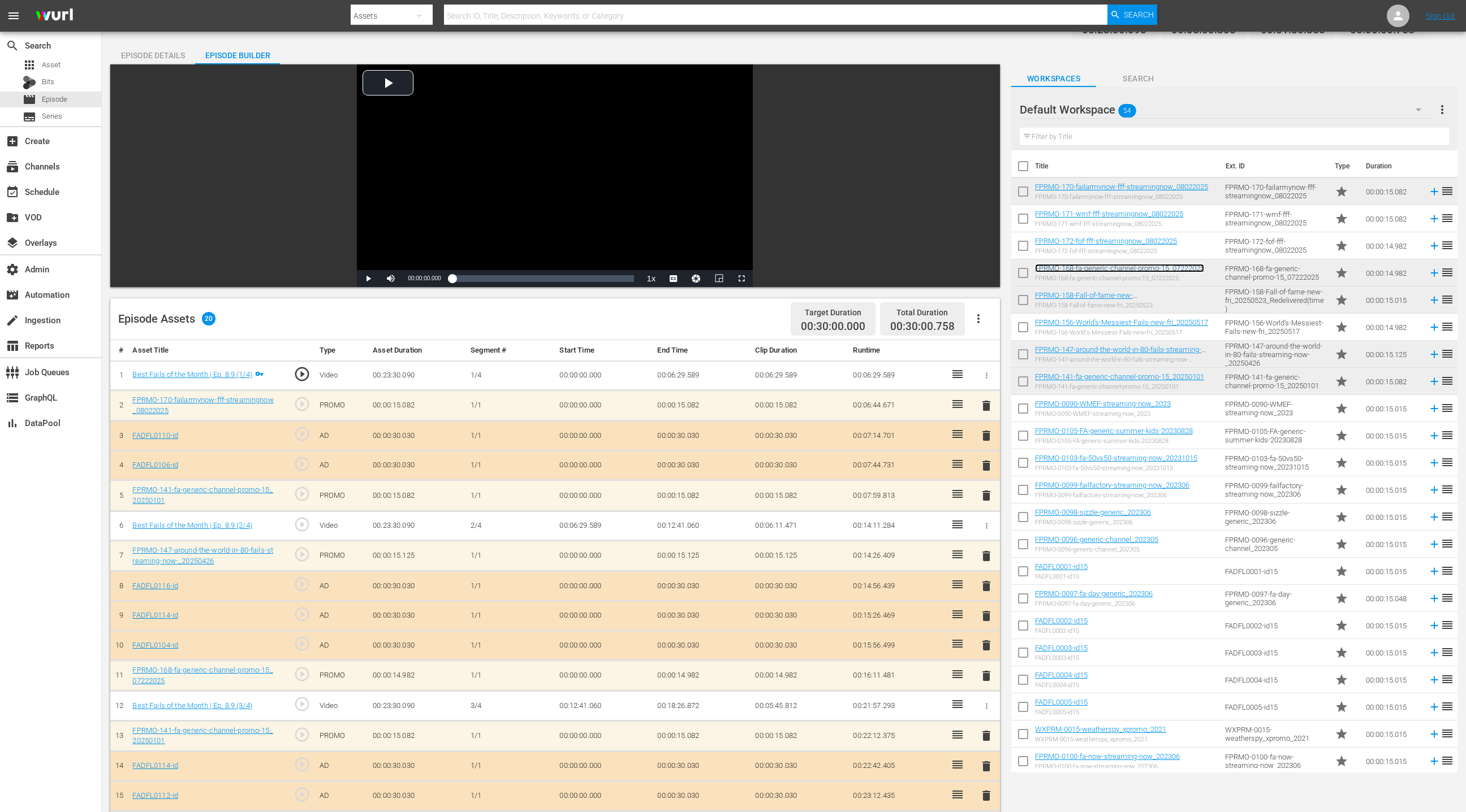
scroll to position [0, 0]
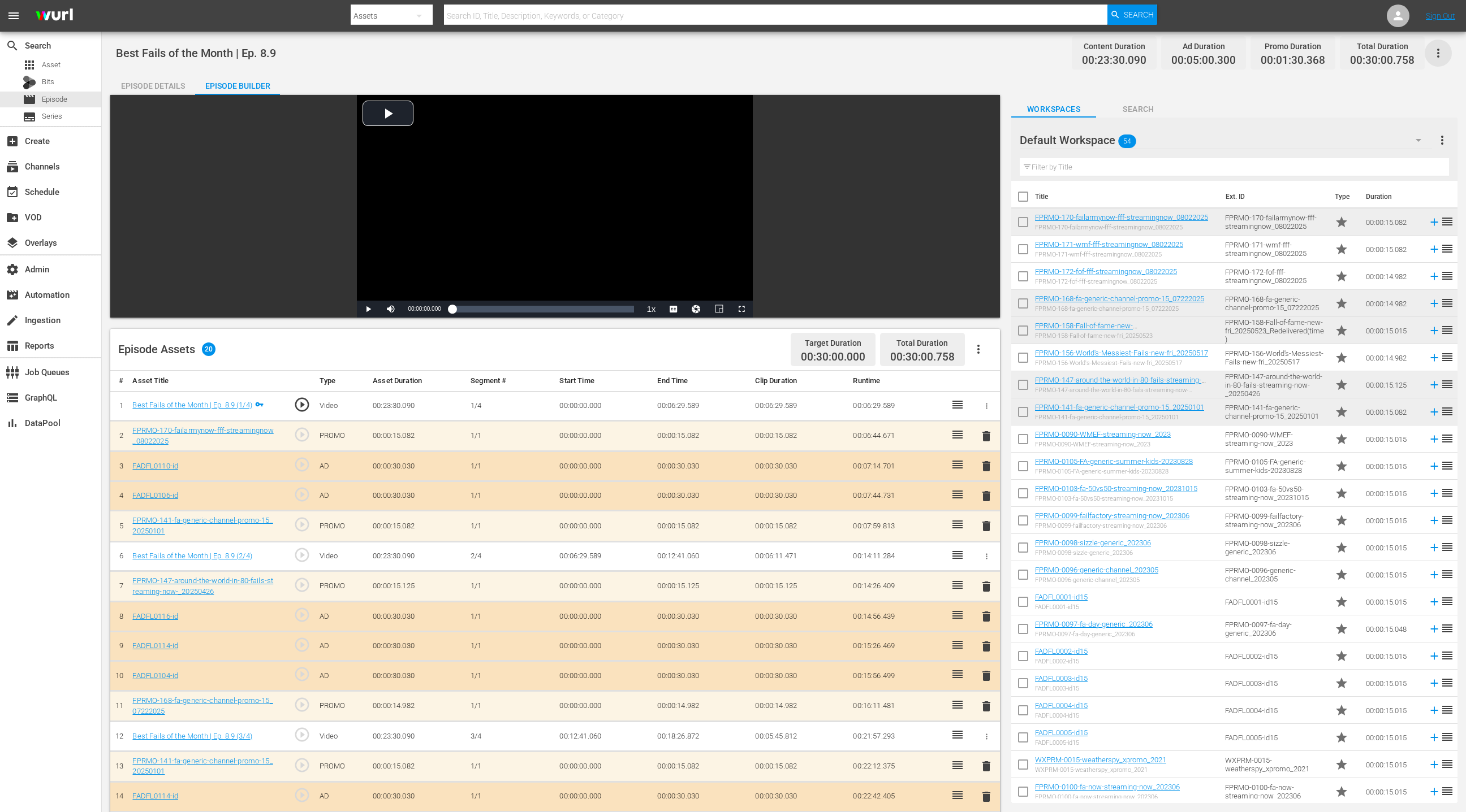
click at [1443, 53] on icon "button" at bounding box center [1438, 54] width 14 height 14
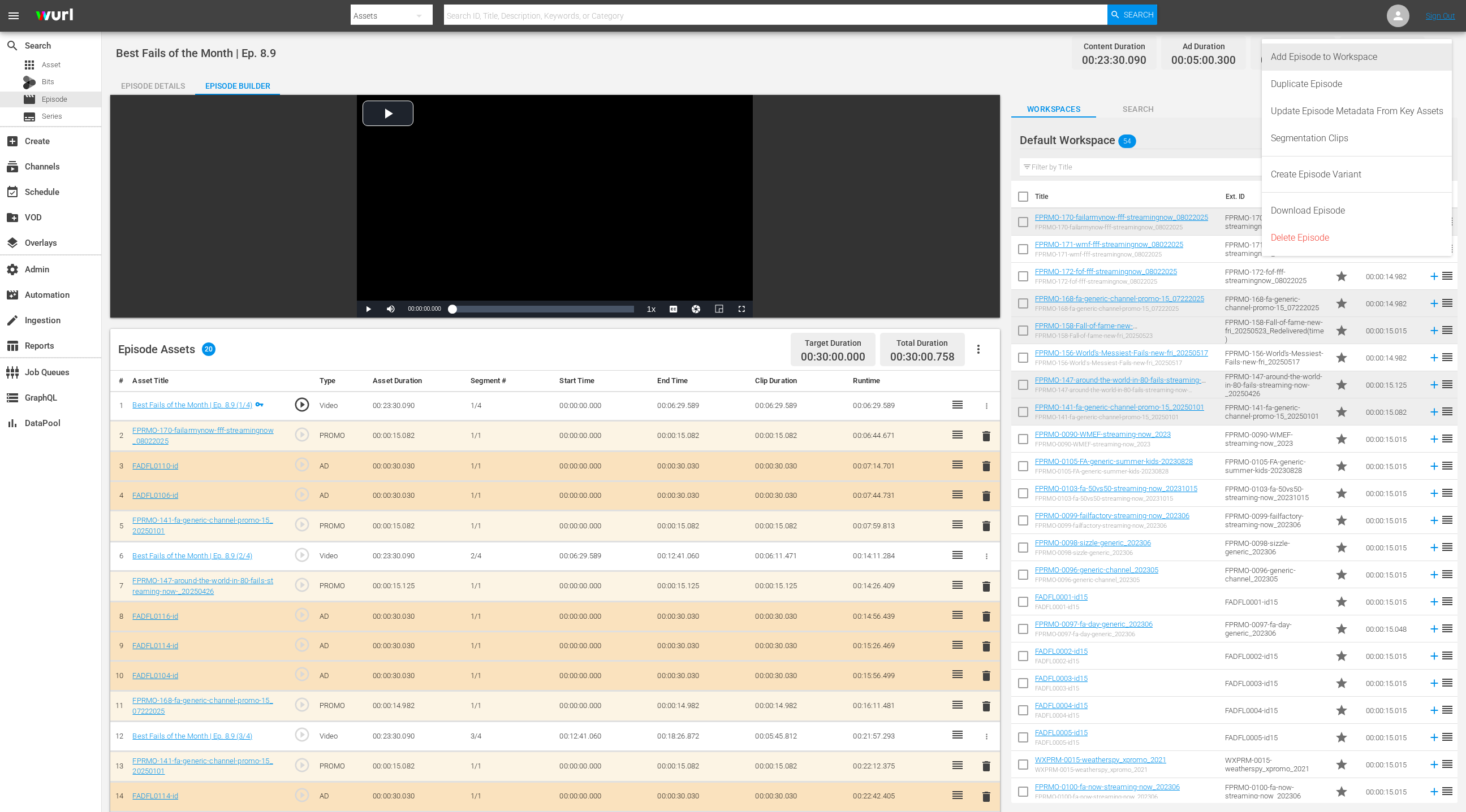
drag, startPoint x: 1405, startPoint y: 58, endPoint x: 1235, endPoint y: 148, distance: 192.4
click at [1405, 58] on div "Add Episode to Workspace" at bounding box center [1356, 56] width 172 height 27
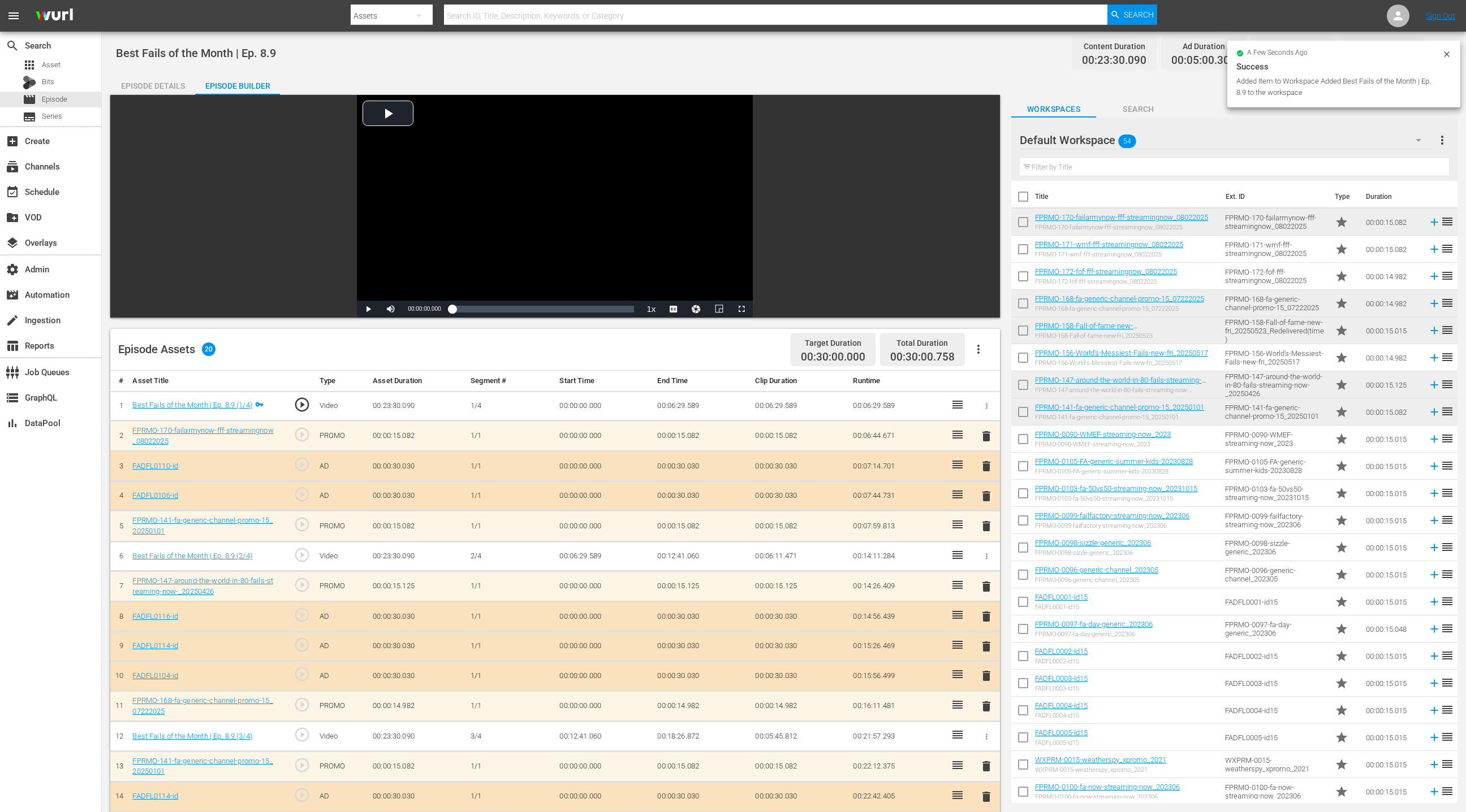
click at [163, 95] on div "Video Player is loading. Play Video Play Mute Current Time 00:00:00.000 / Durat…" at bounding box center [554, 207] width 889 height 223
drag, startPoint x: 163, startPoint y: 91, endPoint x: 223, endPoint y: 153, distance: 86.3
click at [163, 91] on div "Episode Details" at bounding box center [152, 86] width 85 height 27
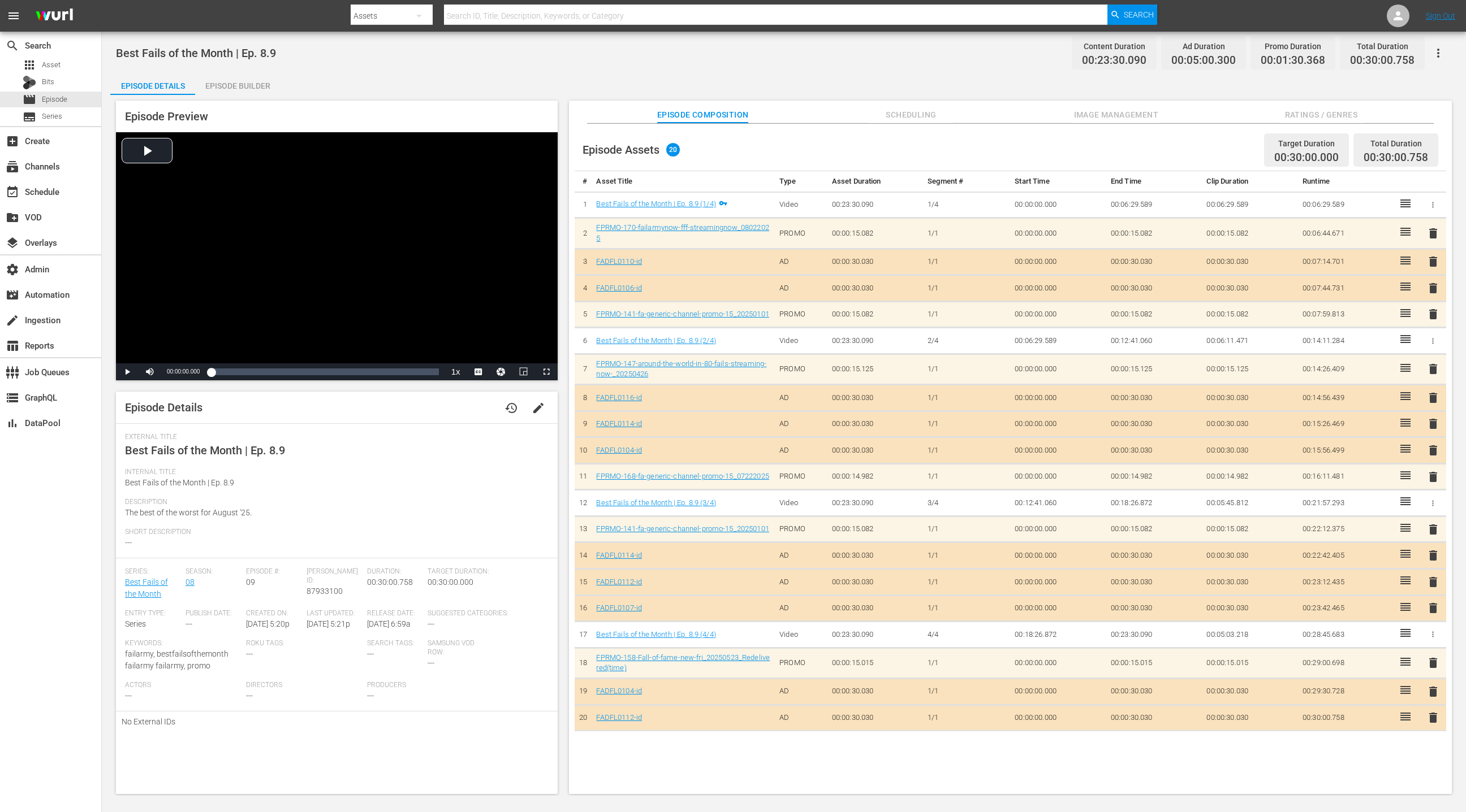
click at [333, 587] on span "87933100" at bounding box center [324, 591] width 36 height 9
copy span "87933100"
click at [65, 106] on div "movie Episode" at bounding box center [45, 99] width 45 height 16
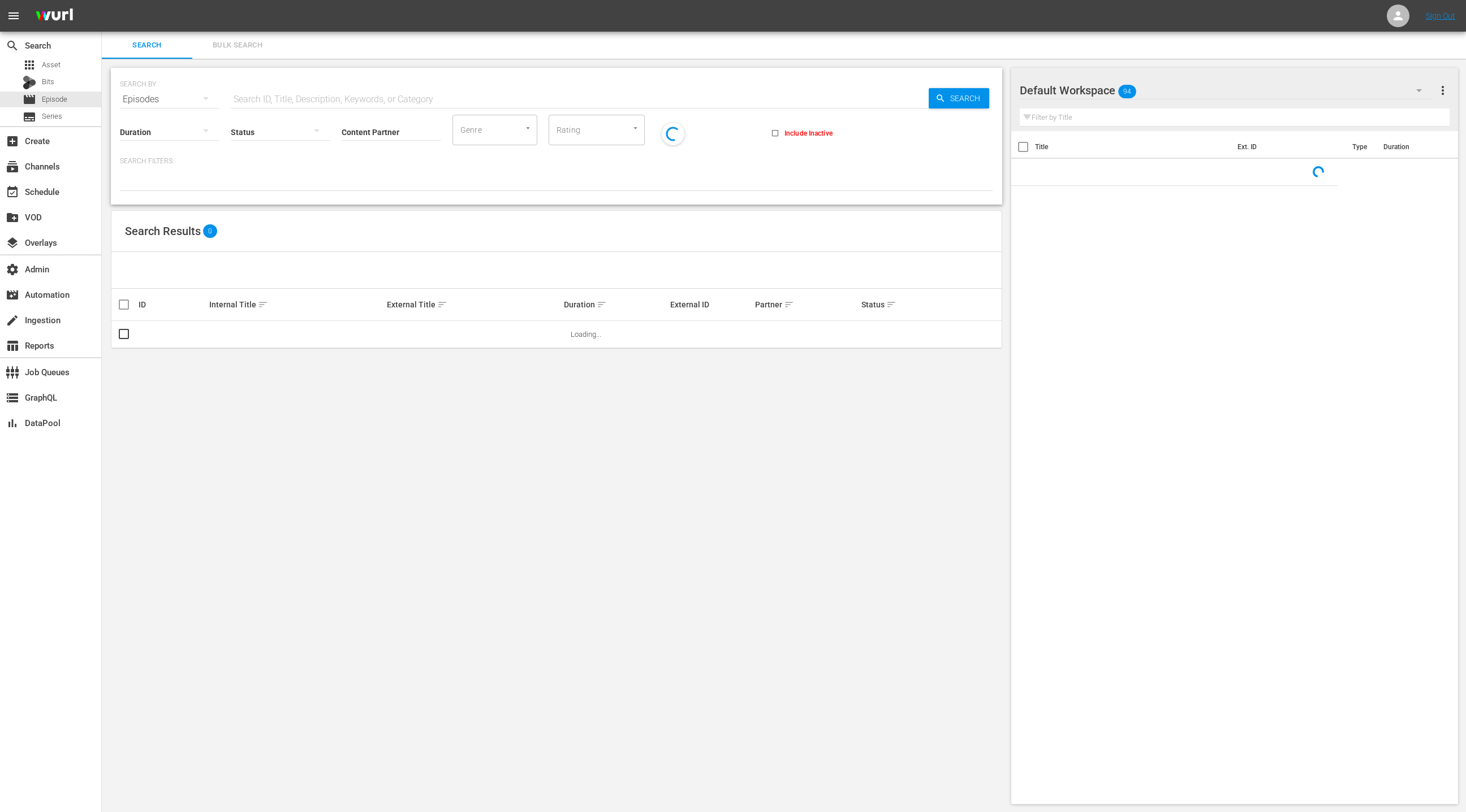
click at [245, 97] on input "text" at bounding box center [579, 99] width 698 height 27
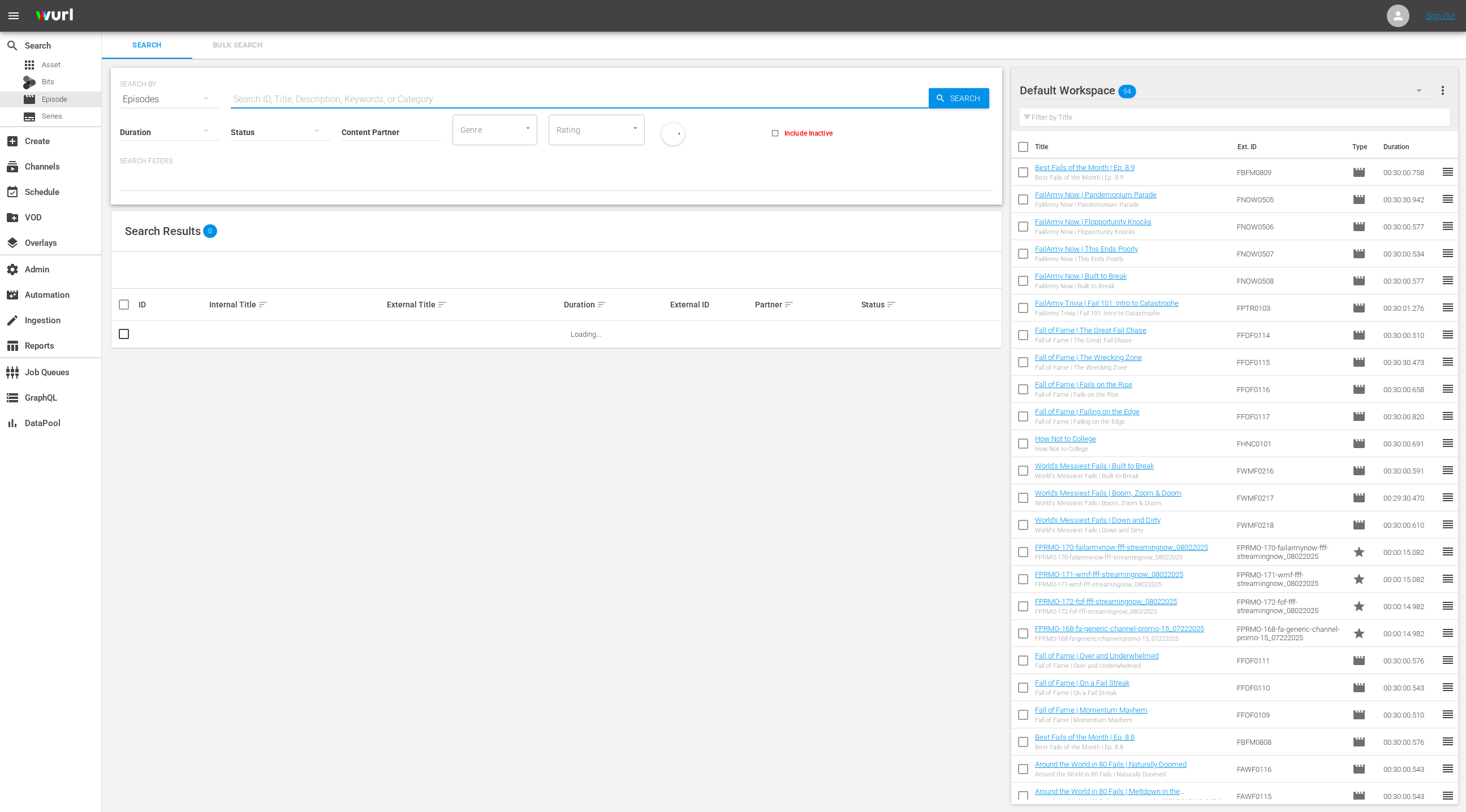
paste input "FailArmy FailHarD"
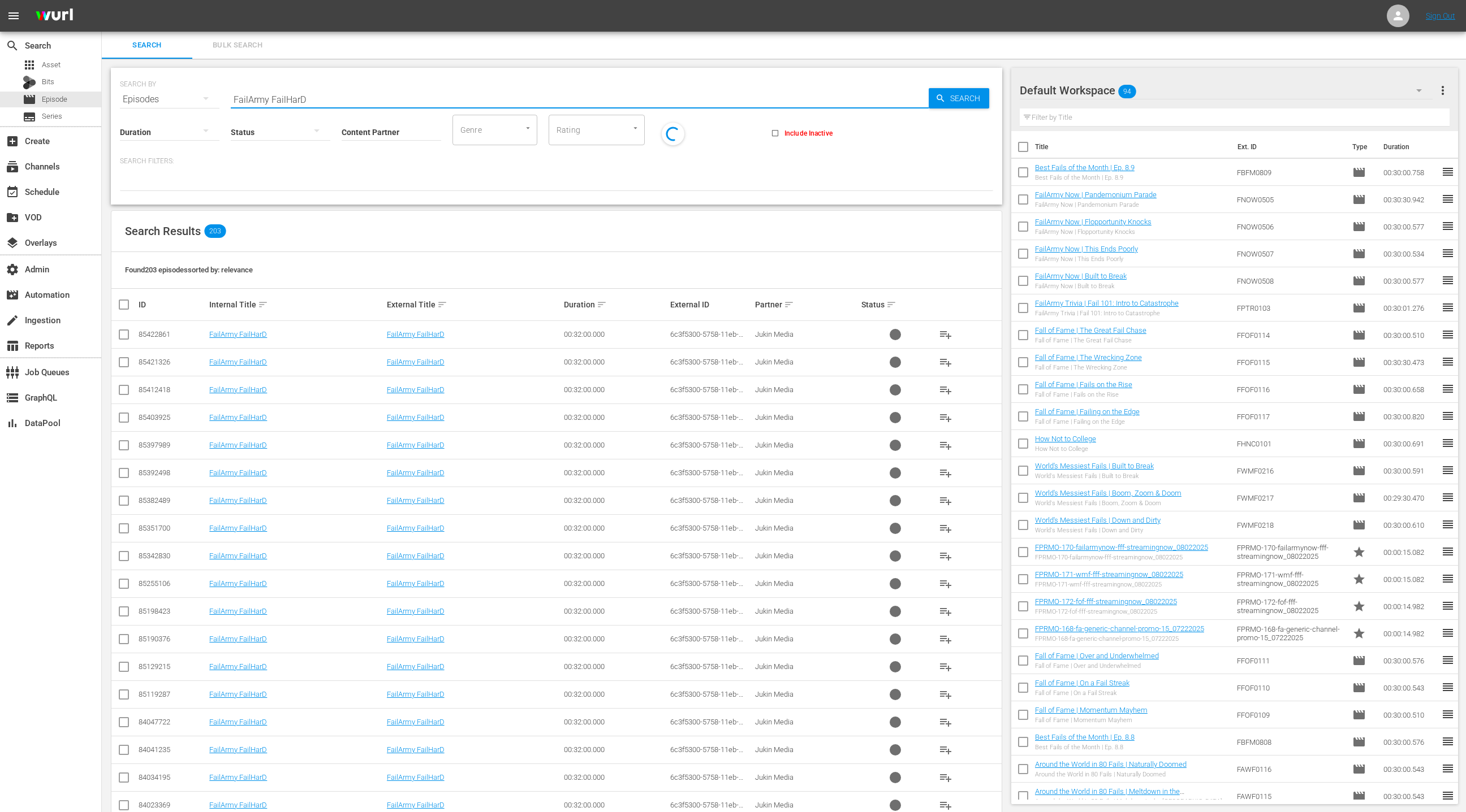
click at [265, 130] on div at bounding box center [280, 131] width 99 height 32
click at [272, 135] on div "Ready to Schedule" at bounding box center [286, 131] width 112 height 18
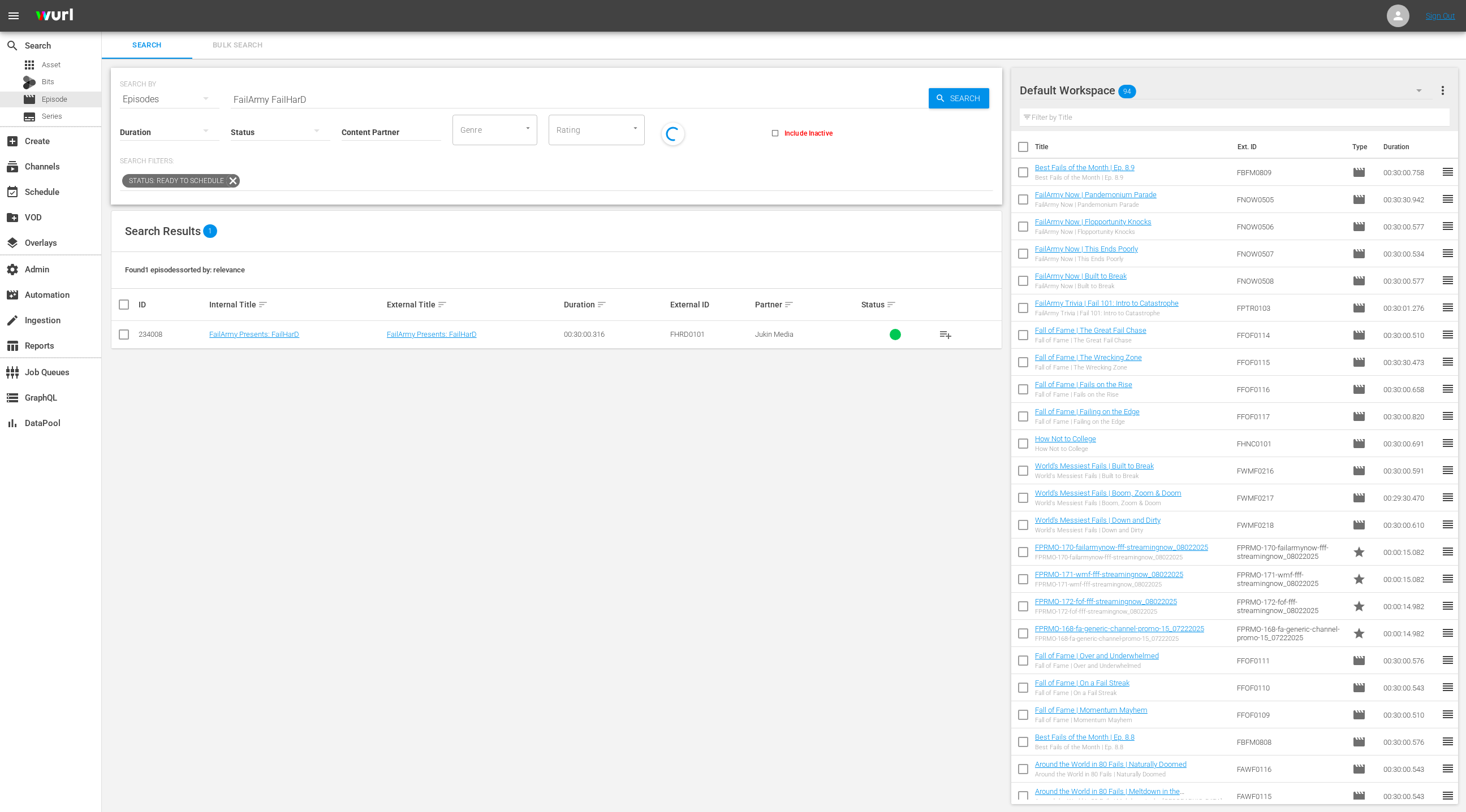
click at [154, 334] on div "234008" at bounding box center [172, 335] width 67 height 9
copy div "234008"
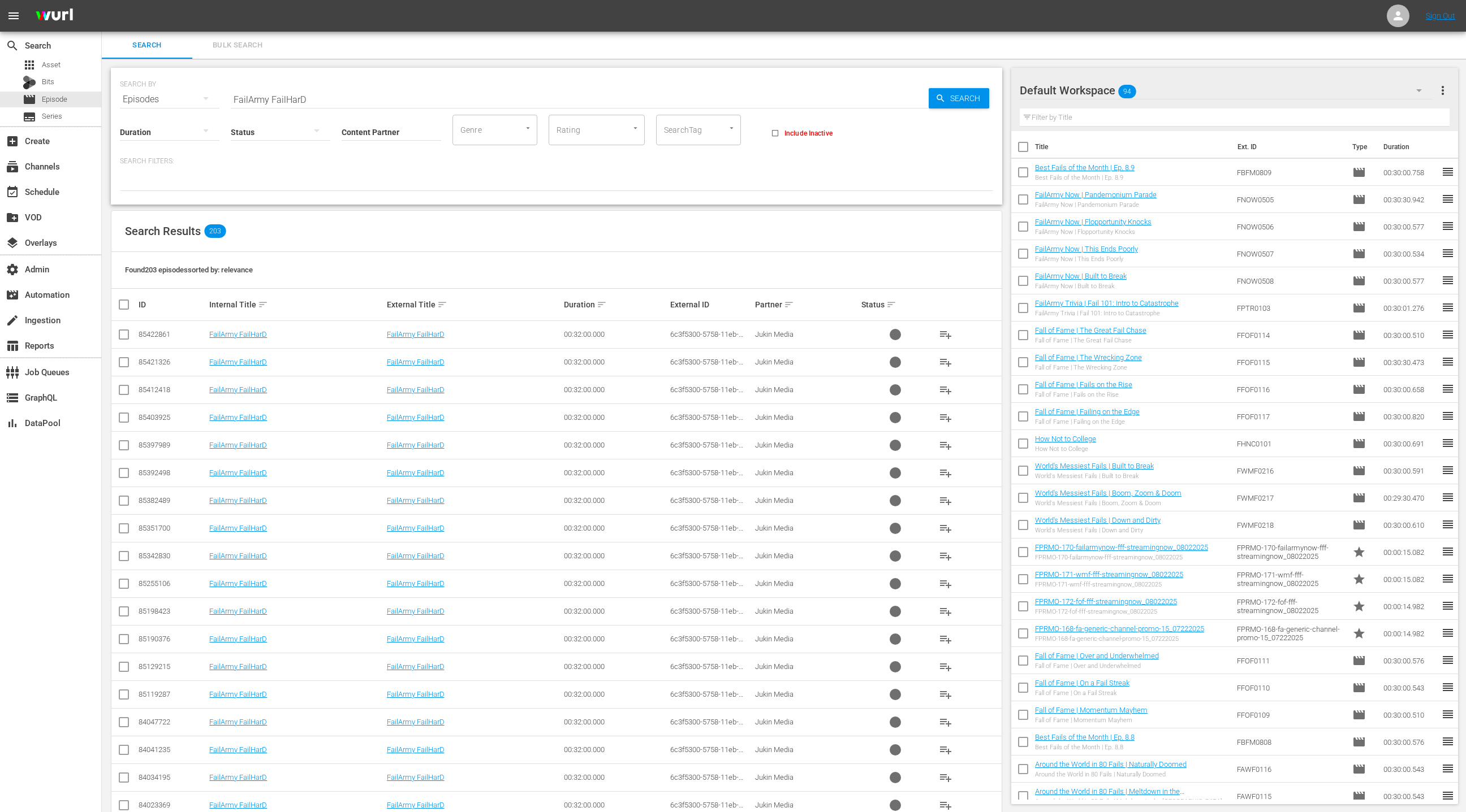
click at [236, 97] on input "FailArmy FailHarD" at bounding box center [579, 99] width 698 height 27
drag, startPoint x: 254, startPoint y: 97, endPoint x: 362, endPoint y: 99, distance: 108.0
click at [362, 99] on input "FailArmy FailHarD" at bounding box center [579, 99] width 698 height 27
paste input "A Best of the Year [DATE]"
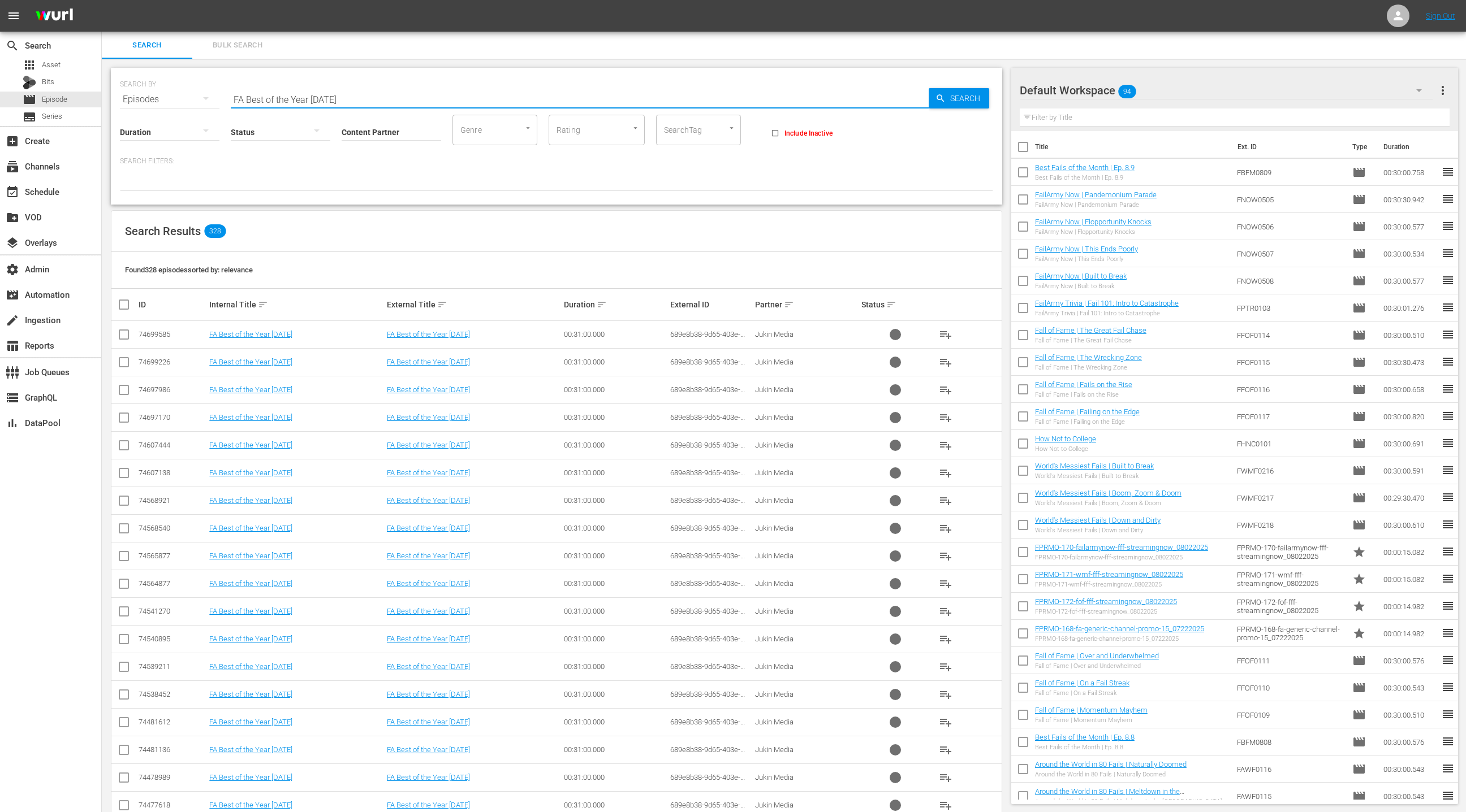
click at [244, 131] on div at bounding box center [280, 131] width 99 height 32
click at [268, 125] on div "Ready to Schedule" at bounding box center [286, 131] width 112 height 18
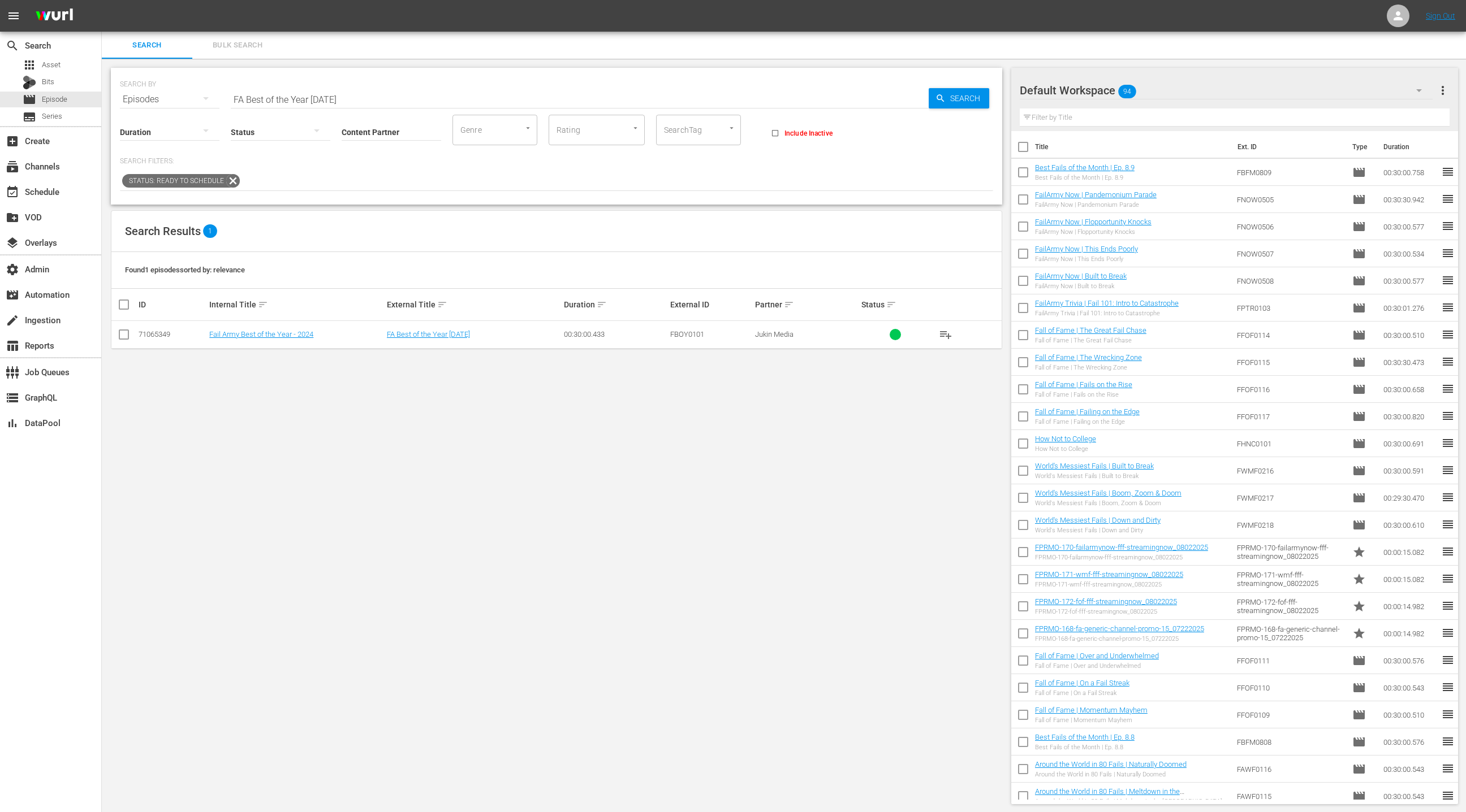
click at [158, 332] on div "71065349" at bounding box center [172, 335] width 67 height 9
copy div "71065349"
click at [235, 99] on input "FA Best of the Year [DATE]" at bounding box center [579, 99] width 698 height 27
drag, startPoint x: 303, startPoint y: 100, endPoint x: 369, endPoint y: 104, distance: 66.1
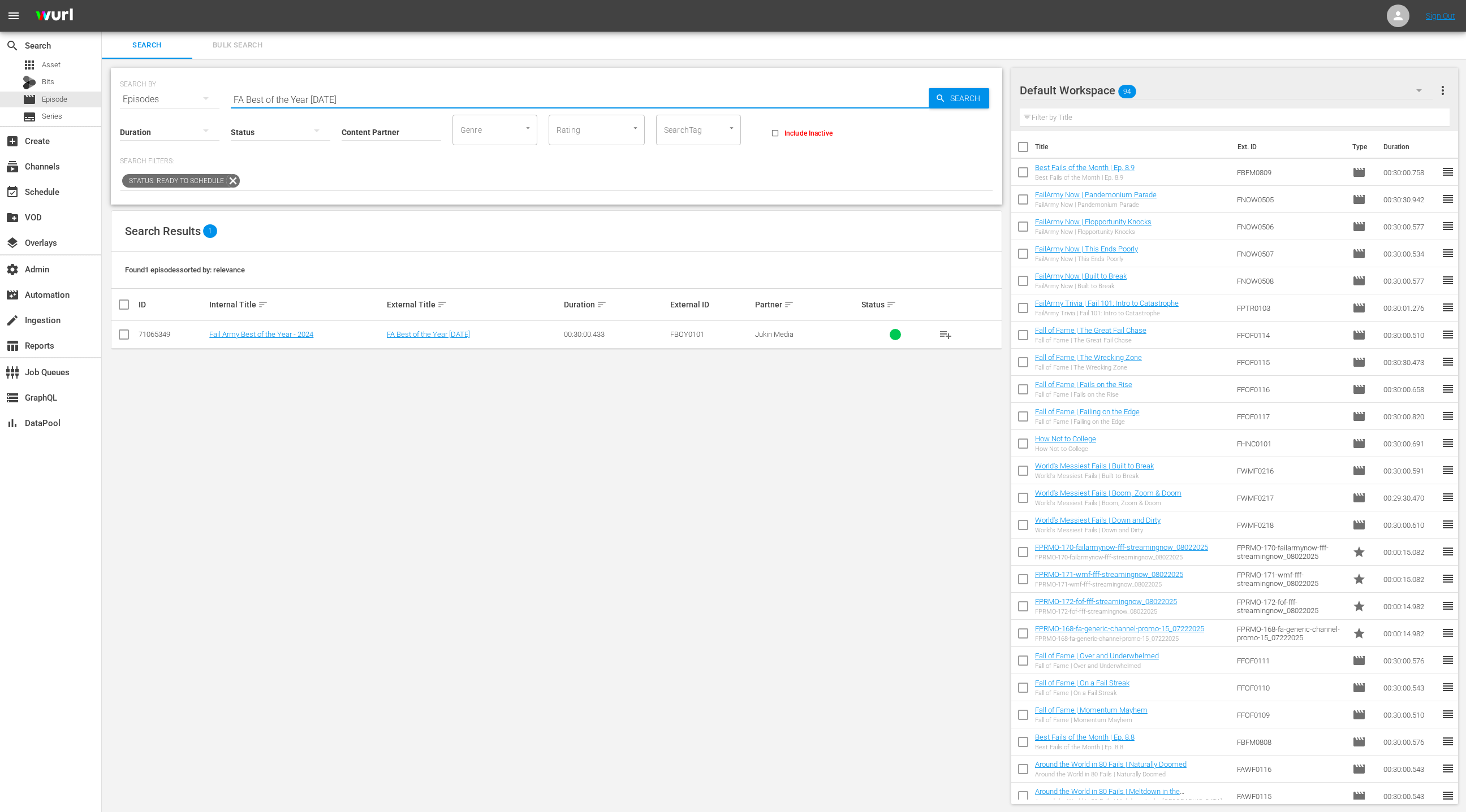
click at [369, 104] on input "FA Best of the Year [DATE]" at bounding box center [579, 99] width 698 height 27
paste input "Best Fails of the Year So Far | 2023"
click at [163, 334] on div "43754401" at bounding box center [172, 335] width 67 height 9
copy div "43754401"
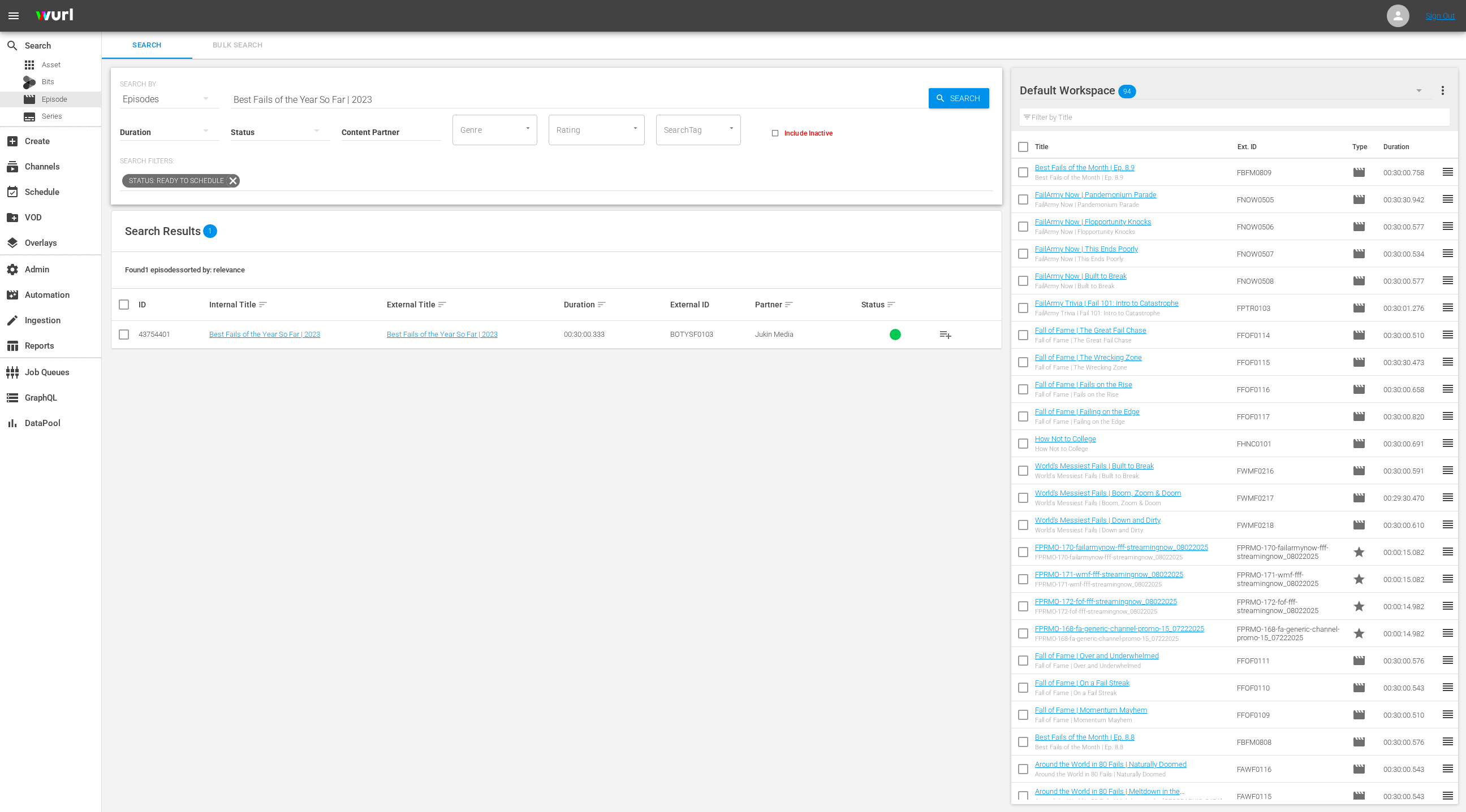
click at [236, 97] on input "Best Fails of the Year So Far | 2023" at bounding box center [579, 99] width 698 height 27
drag, startPoint x: 236, startPoint y: 97, endPoint x: 405, endPoint y: 107, distance: 169.3
click at [405, 107] on div "SEARCH BY Search By Episodes Search ID, Title, Description, Keywords, or Catego…" at bounding box center [556, 136] width 891 height 137
paste input "FailFactory 411"
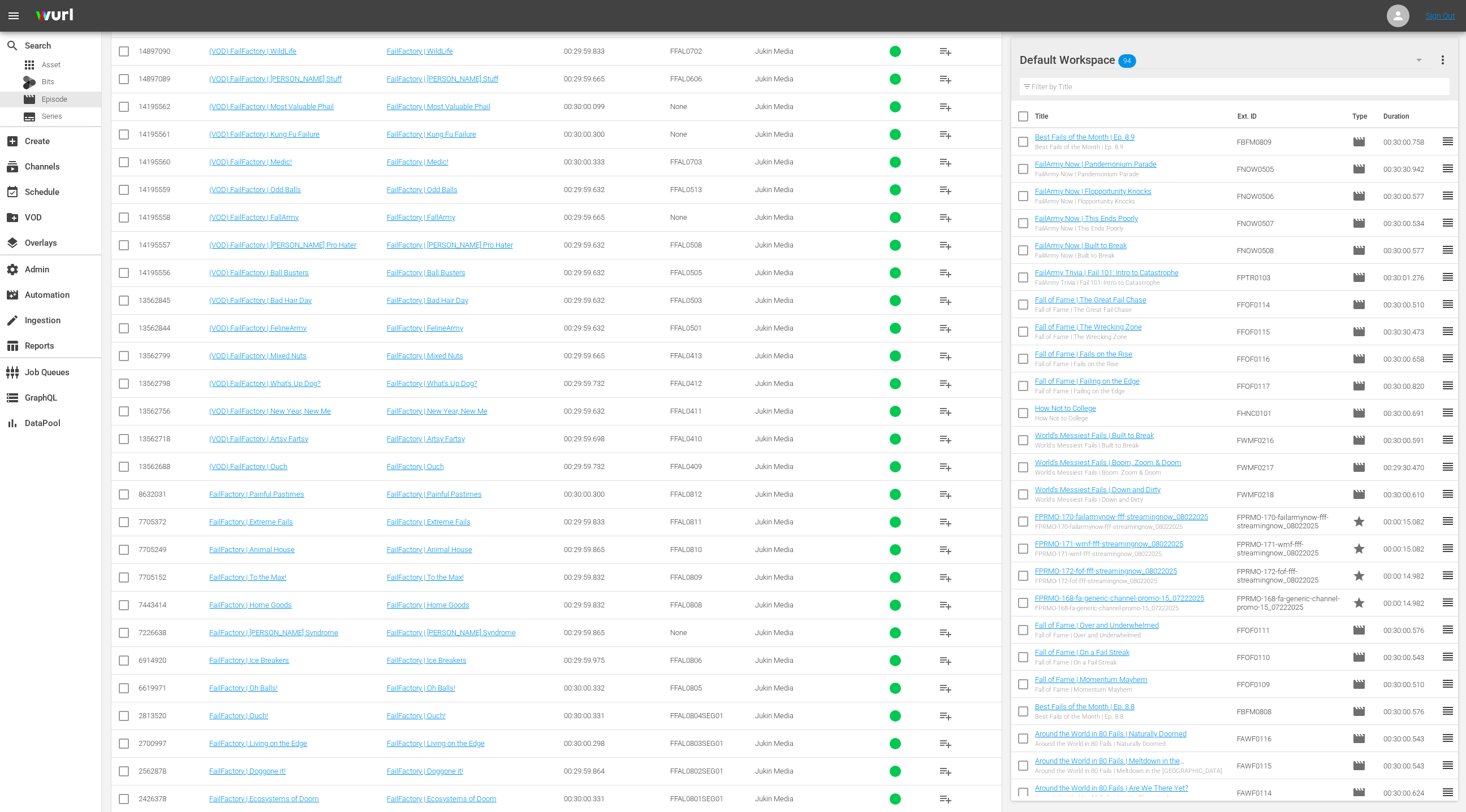
scroll to position [2408, 0]
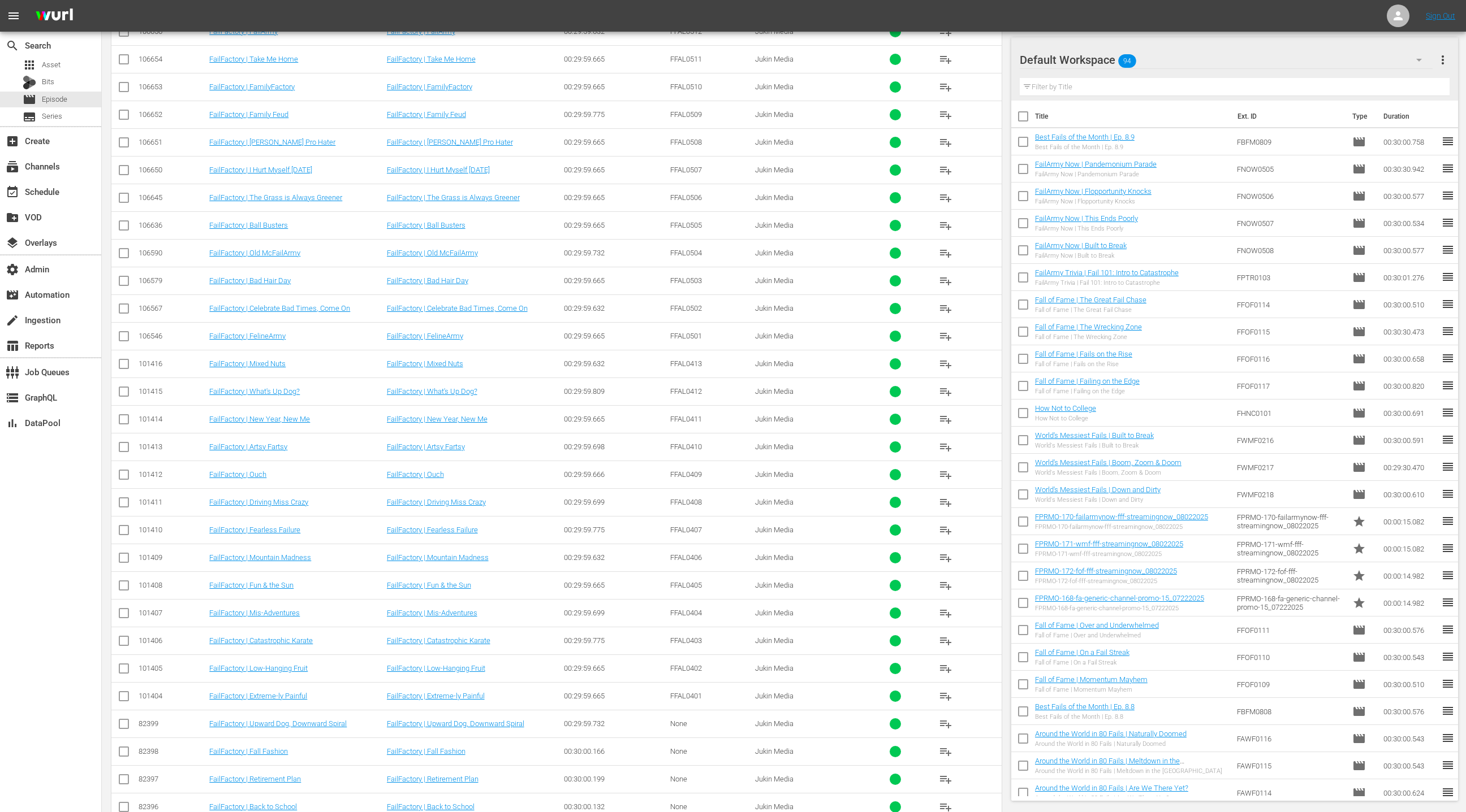
click at [148, 406] on td "101414" at bounding box center [172, 419] width 71 height 28
copy div "101414"
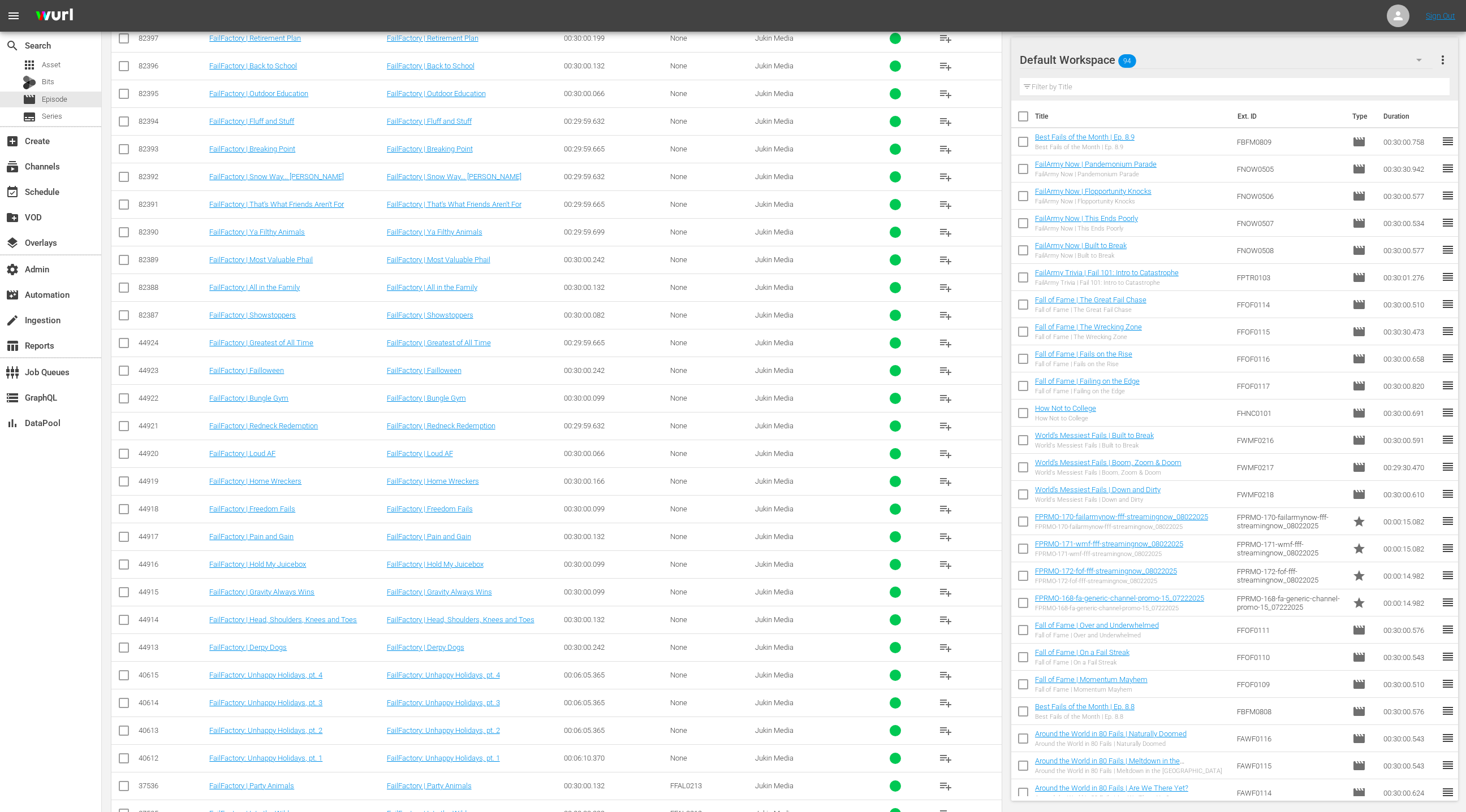
scroll to position [3276, 0]
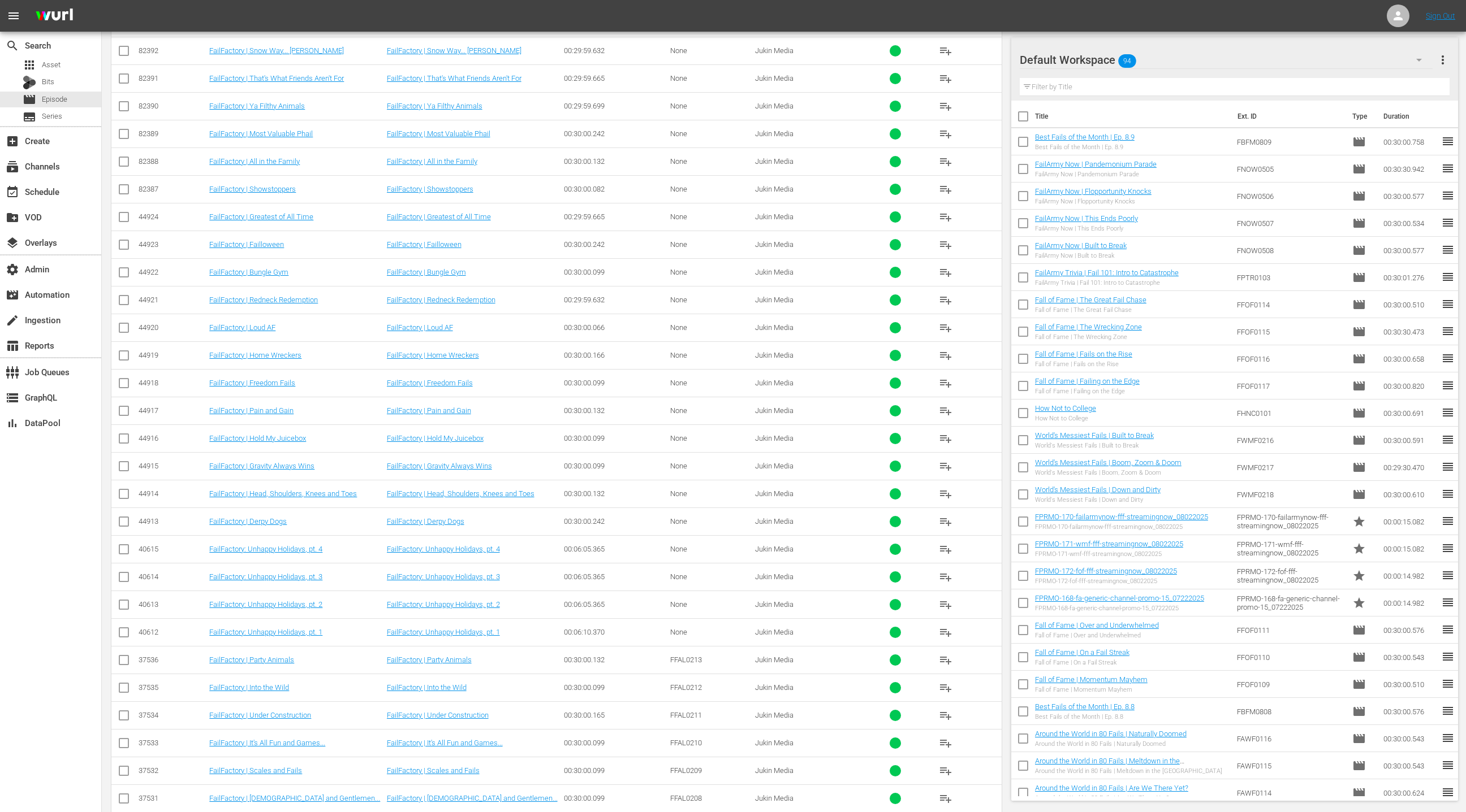
click at [150, 628] on div "40612" at bounding box center [172, 632] width 67 height 9
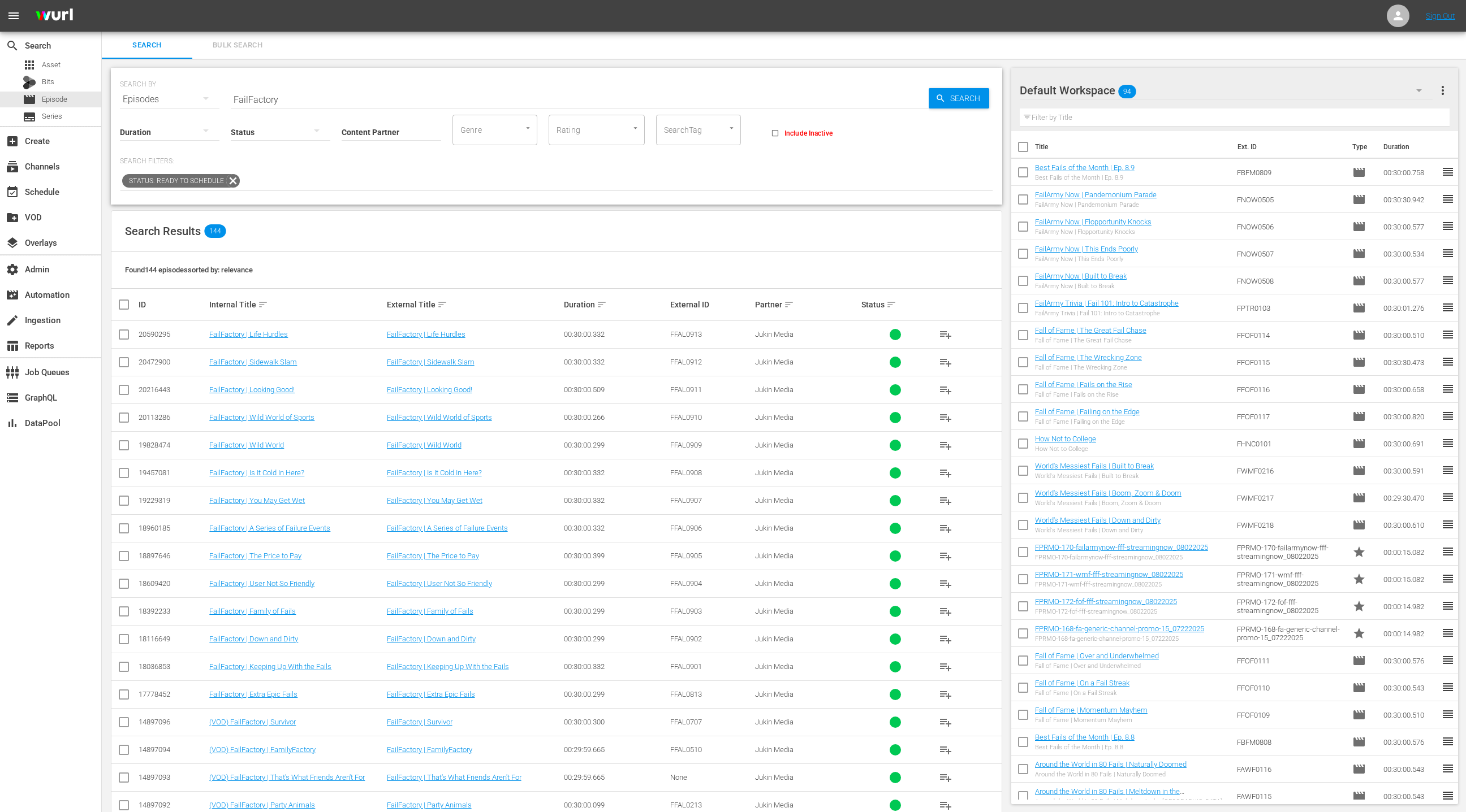
click at [252, 100] on input "FailFactory" at bounding box center [579, 99] width 698 height 27
drag, startPoint x: 252, startPoint y: 100, endPoint x: 274, endPoint y: 84, distance: 27.2
click at [269, 101] on input "FailFactory" at bounding box center [579, 99] width 698 height 27
paste input "40612"
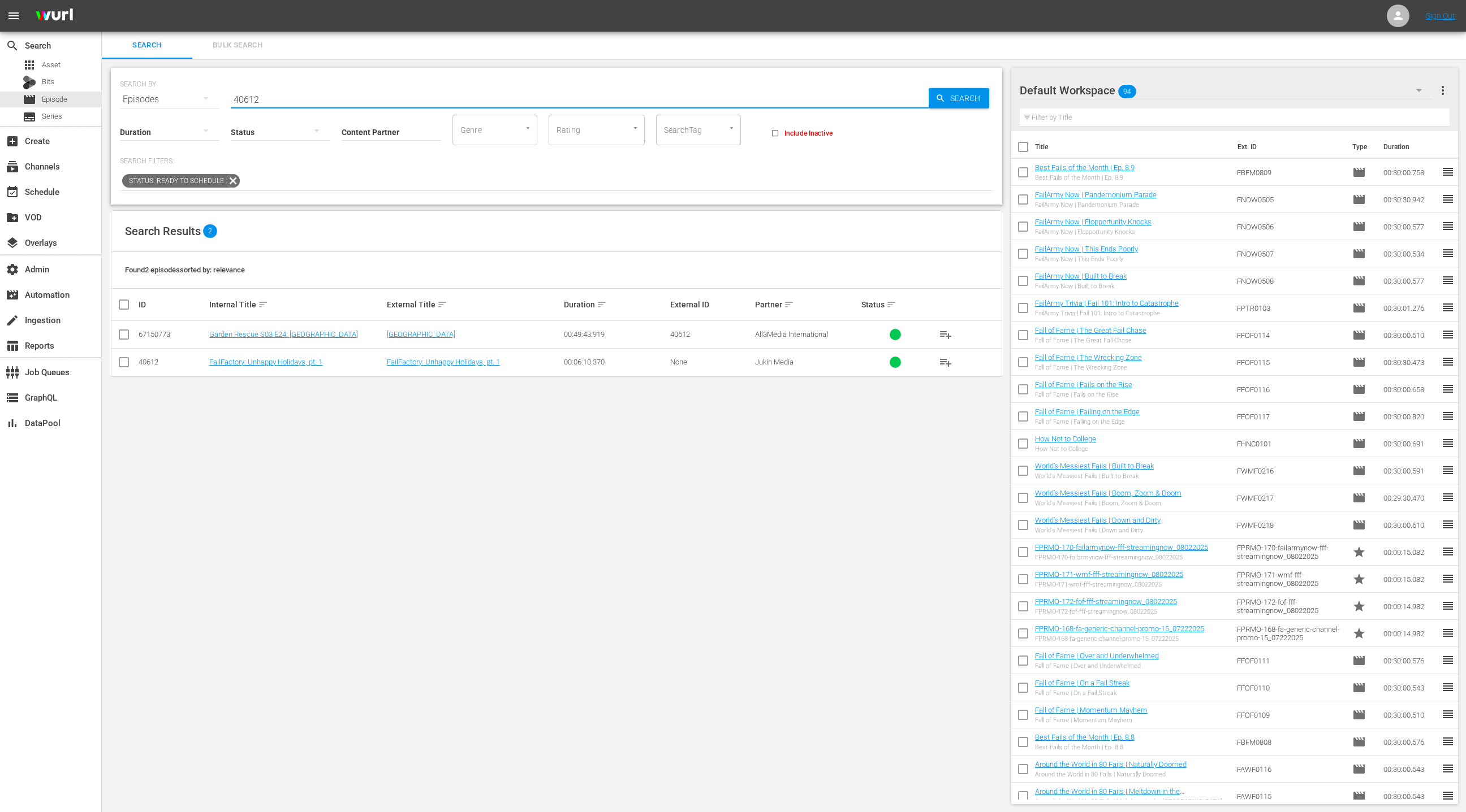
click at [254, 99] on input "40612" at bounding box center [579, 99] width 698 height 27
paste input "FailArmy Now 404"
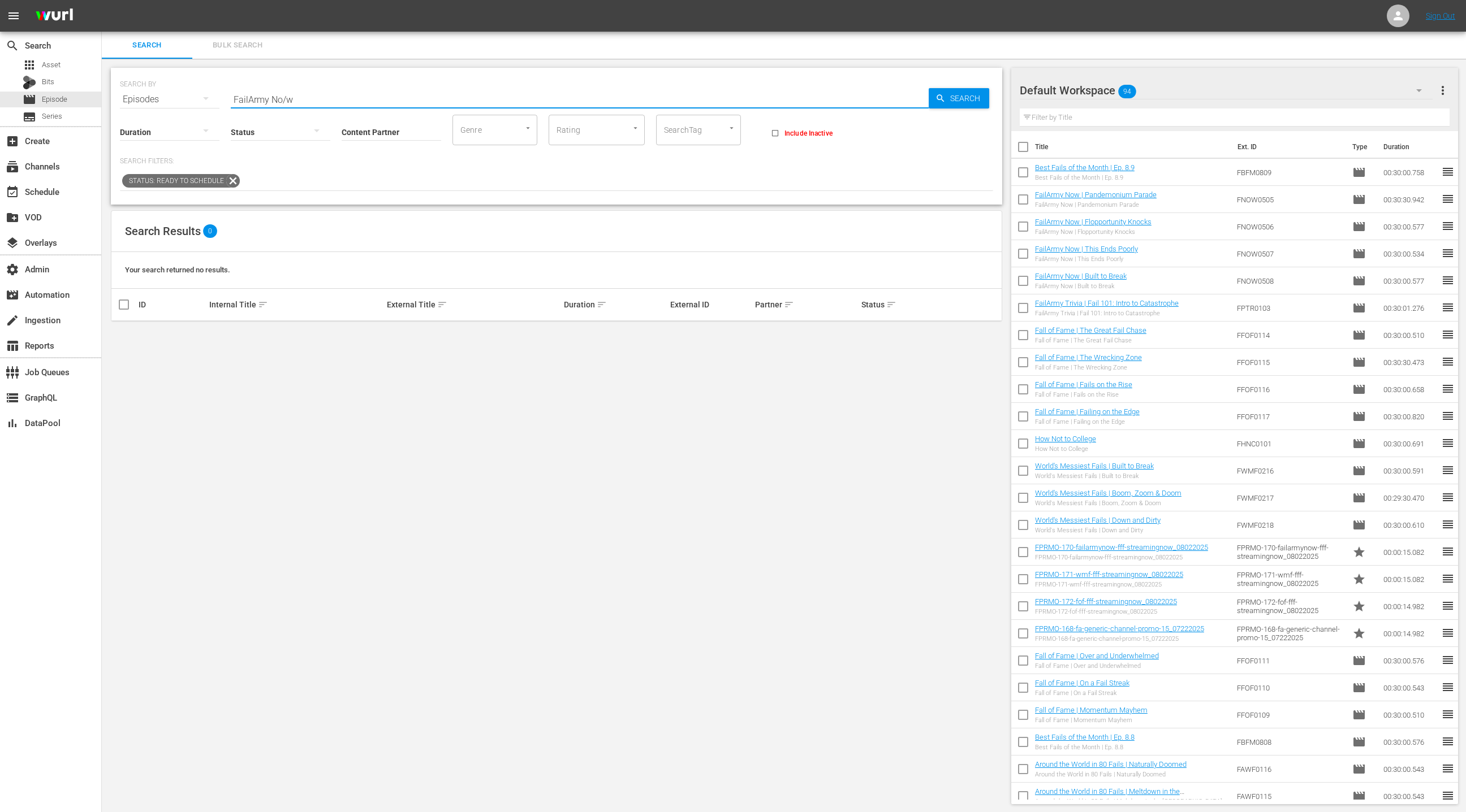
type input "FailArmy Now"
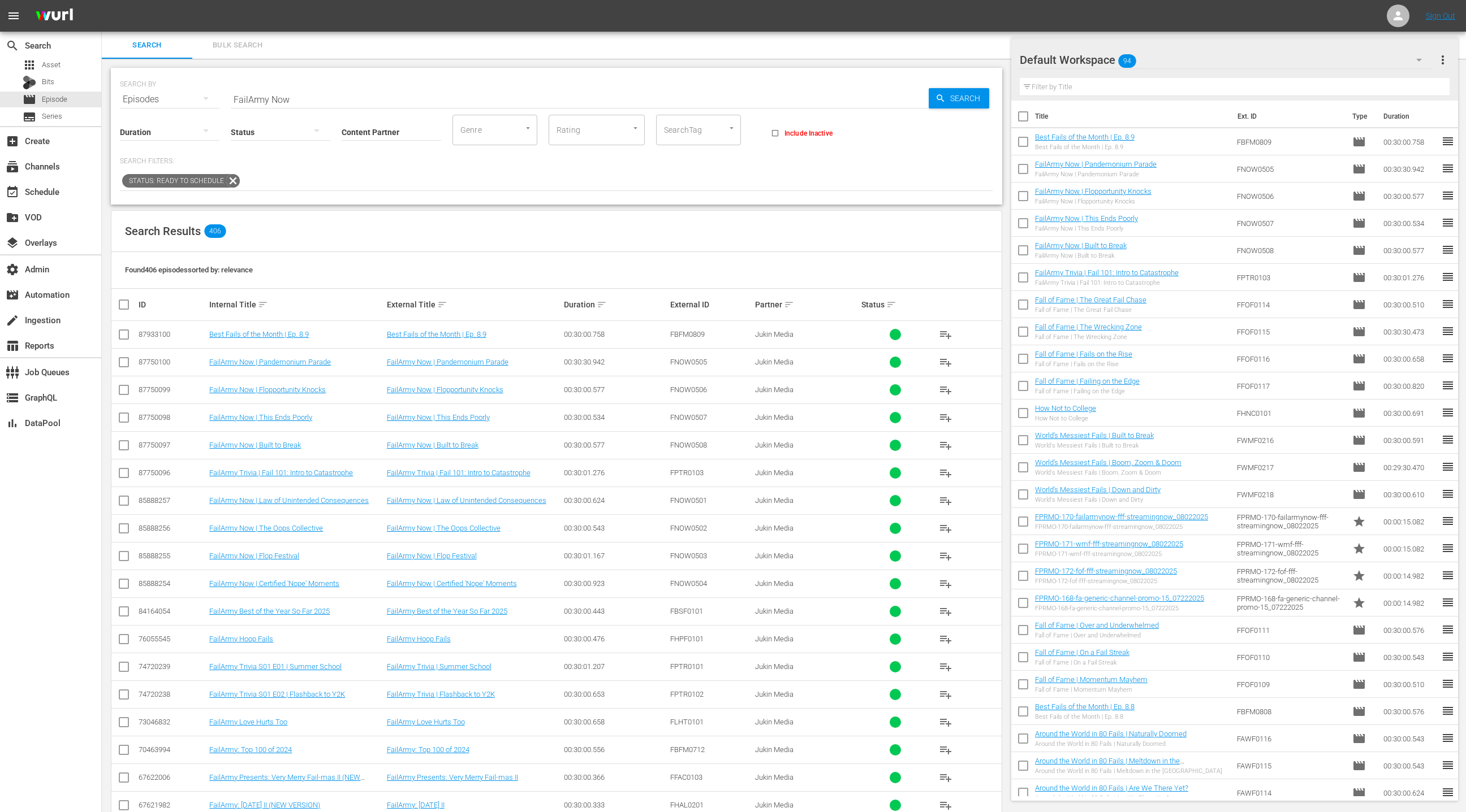
scroll to position [809, 0]
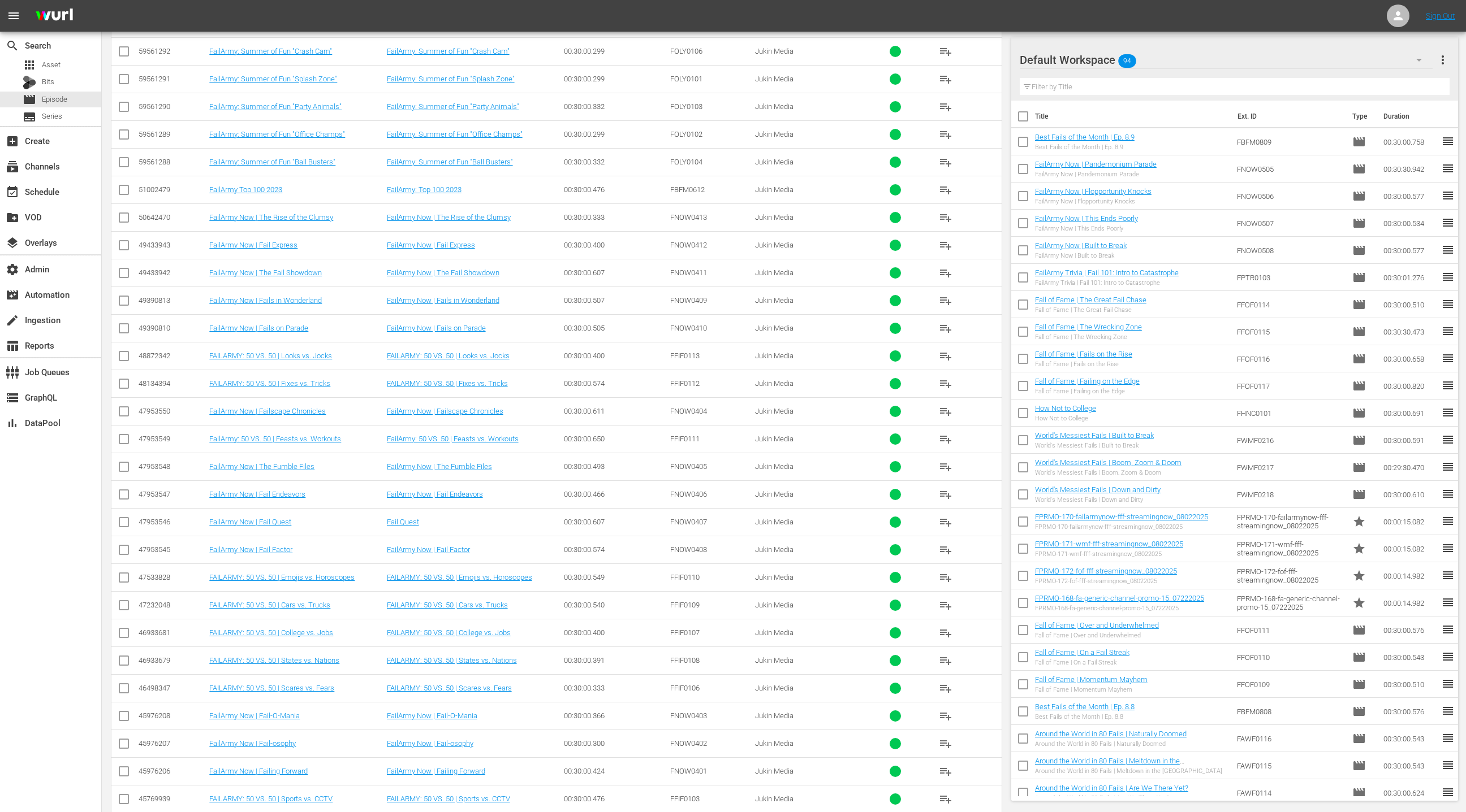
click at [158, 407] on div "47953550" at bounding box center [172, 412] width 67 height 9
copy div "47953550"
